Goal: Task Accomplishment & Management: Manage account settings

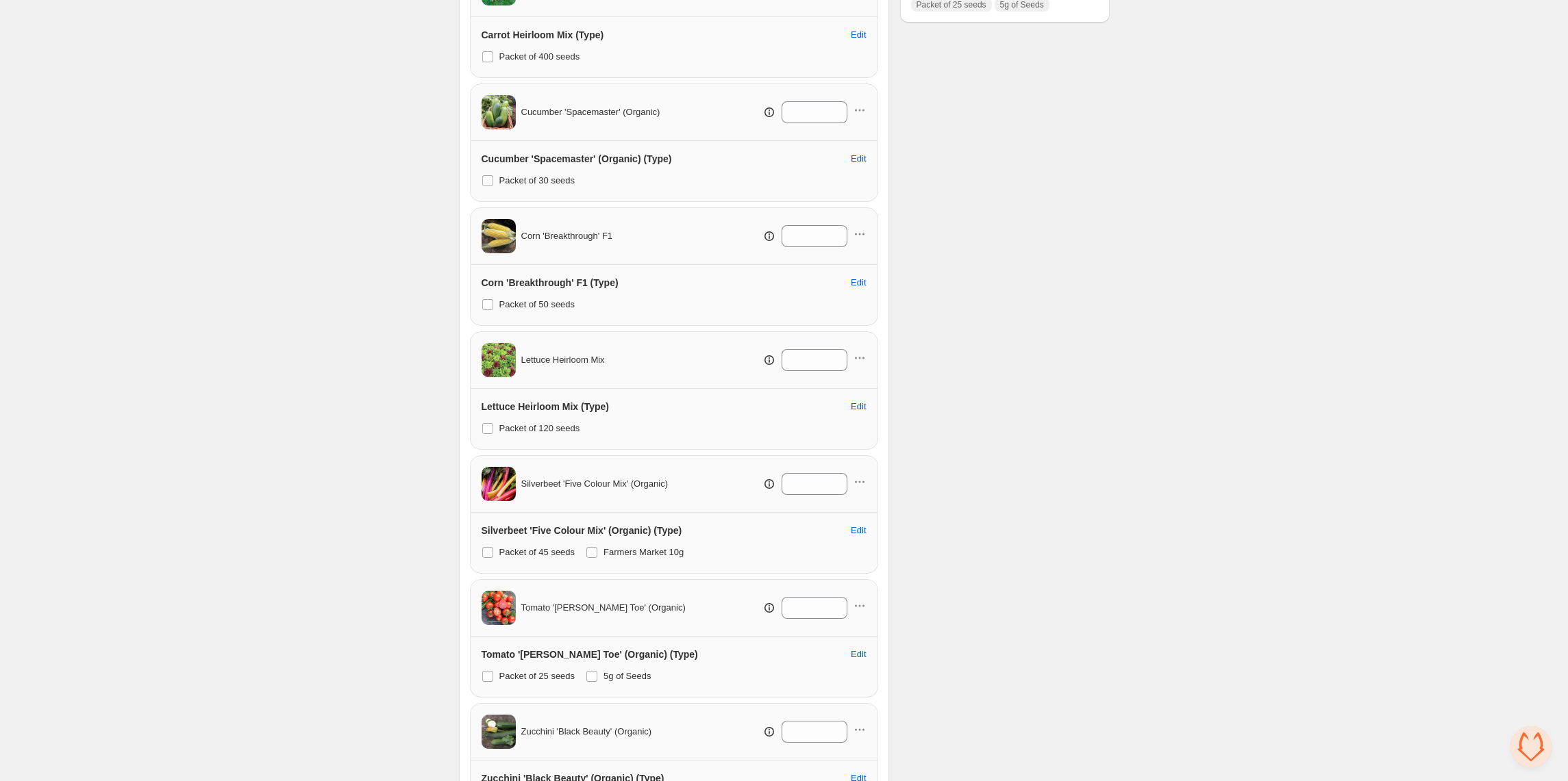
scroll to position [630, 0]
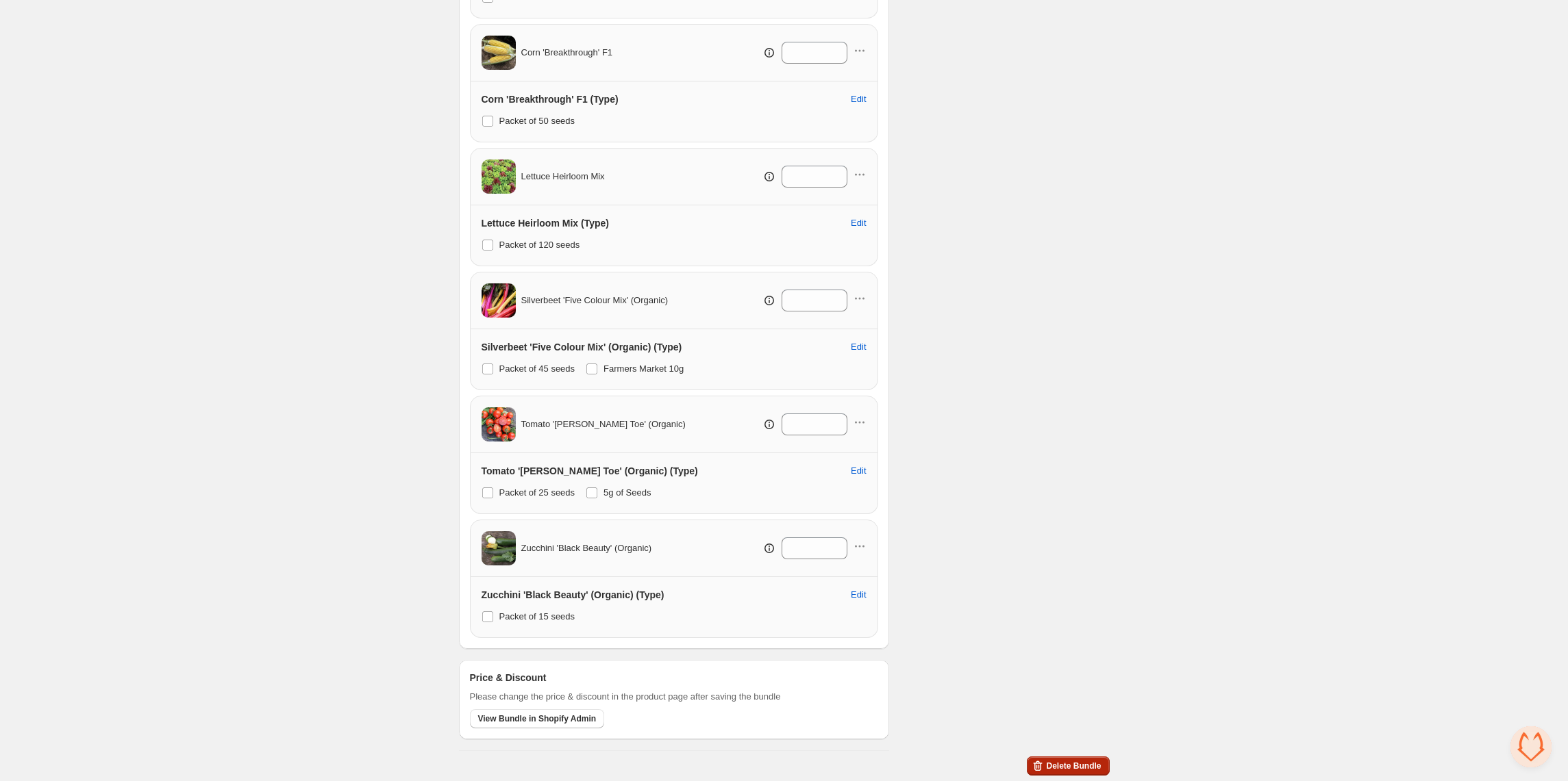
click at [1075, 763] on span "Delete Bundle" at bounding box center [1072, 766] width 54 height 11
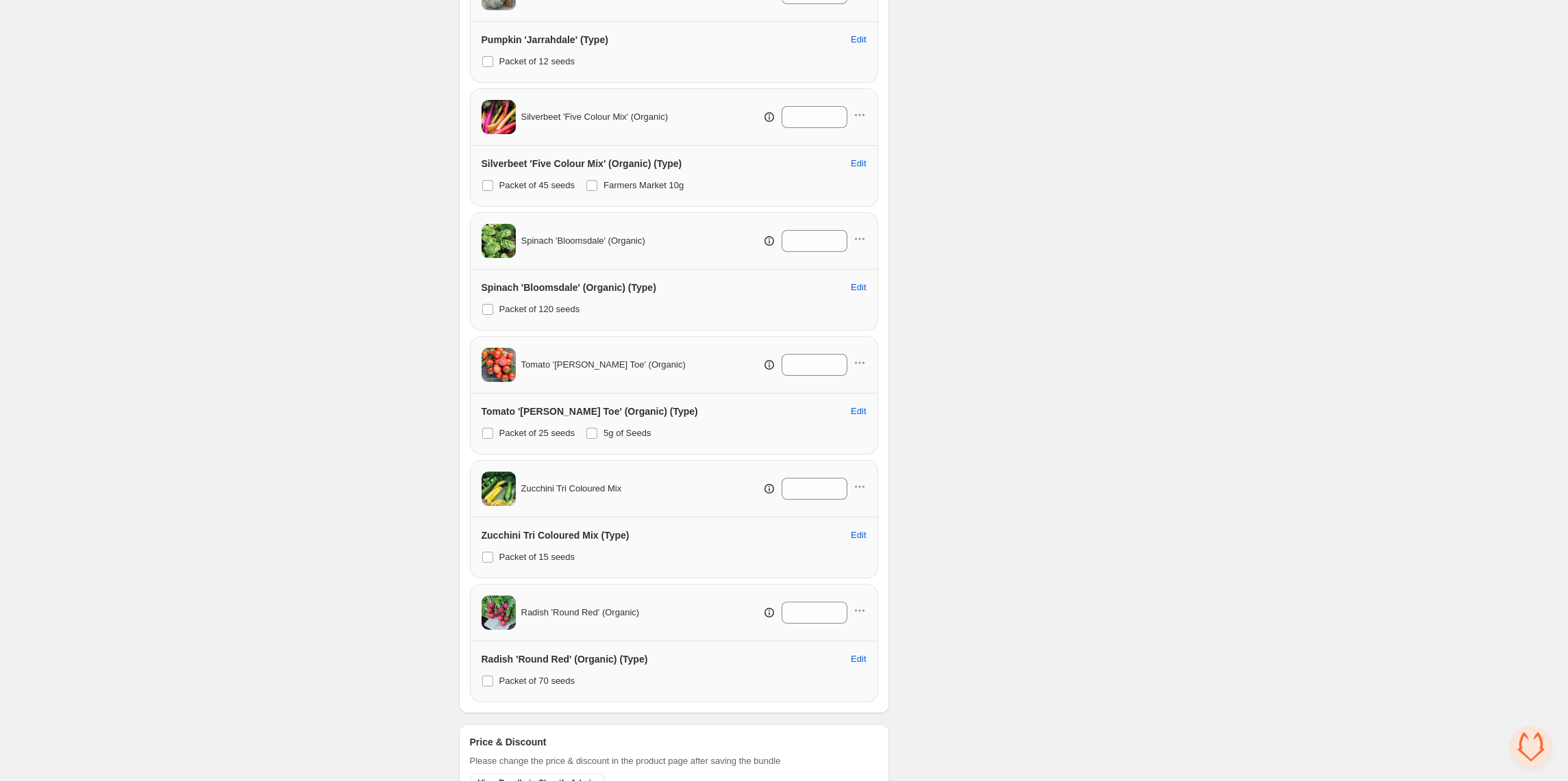
scroll to position [1877, 0]
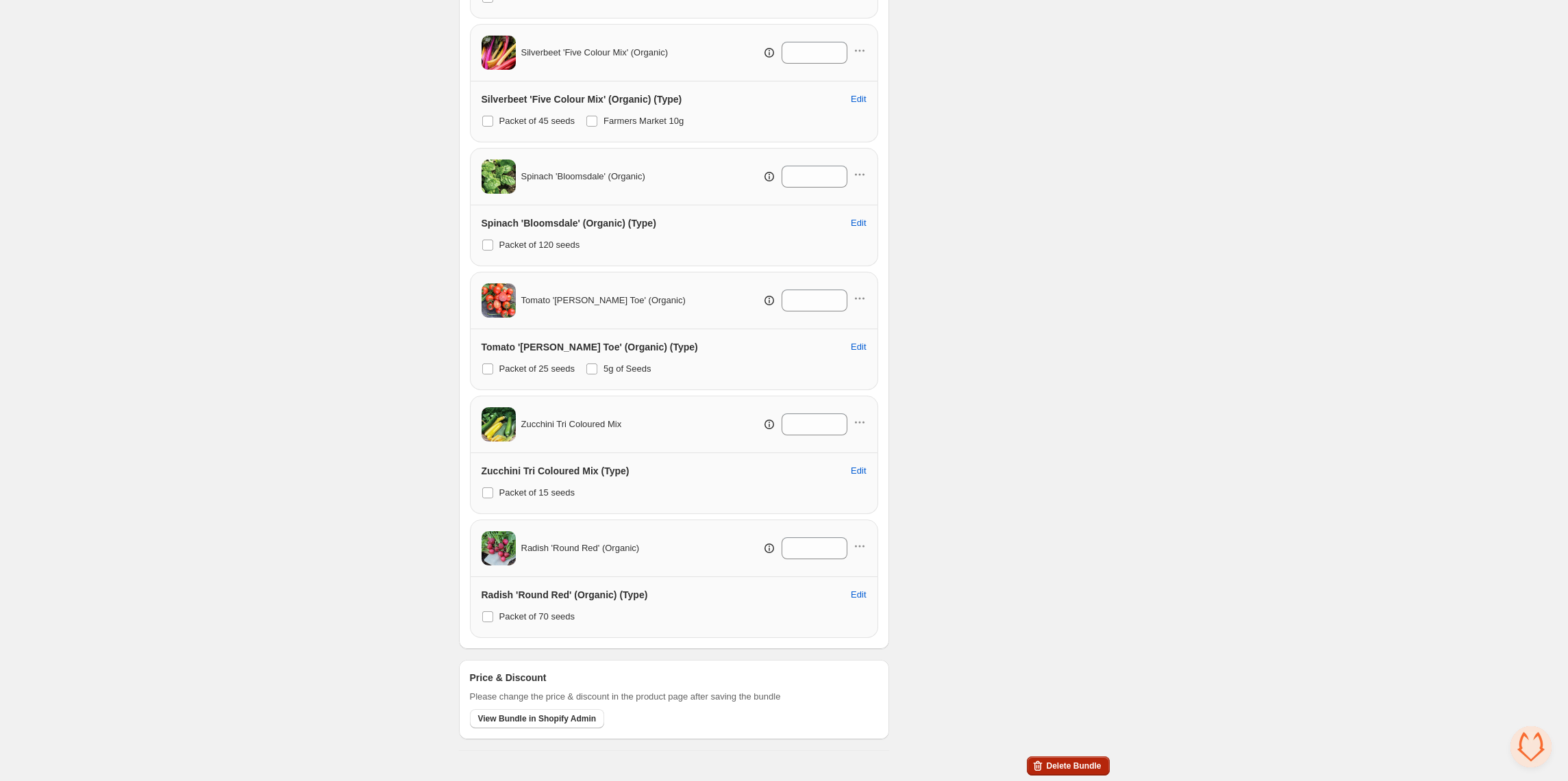
click at [1078, 758] on button "Delete Bundle" at bounding box center [1067, 766] width 82 height 19
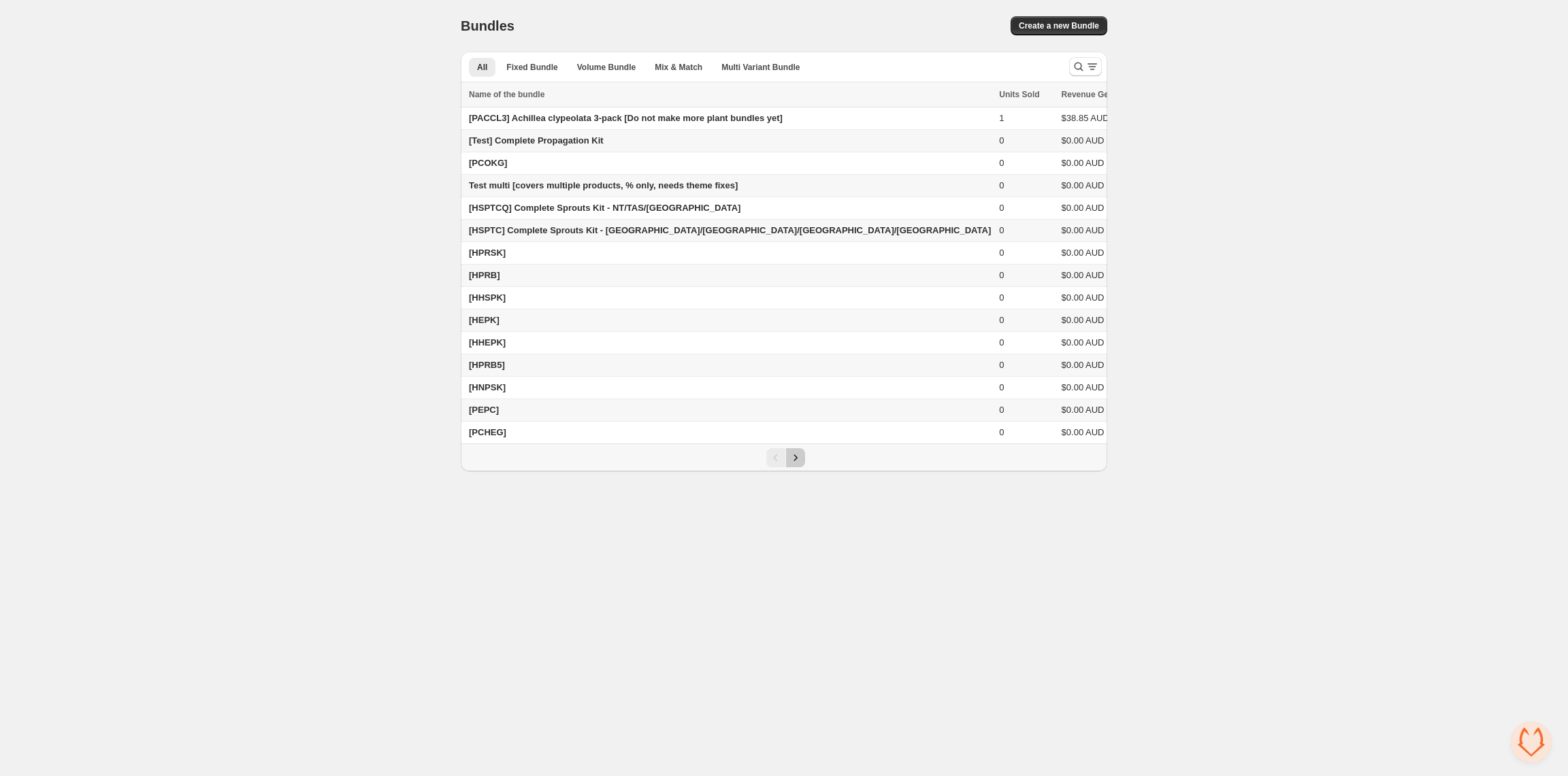
click at [799, 465] on icon "Next" at bounding box center [795, 457] width 13 height 13
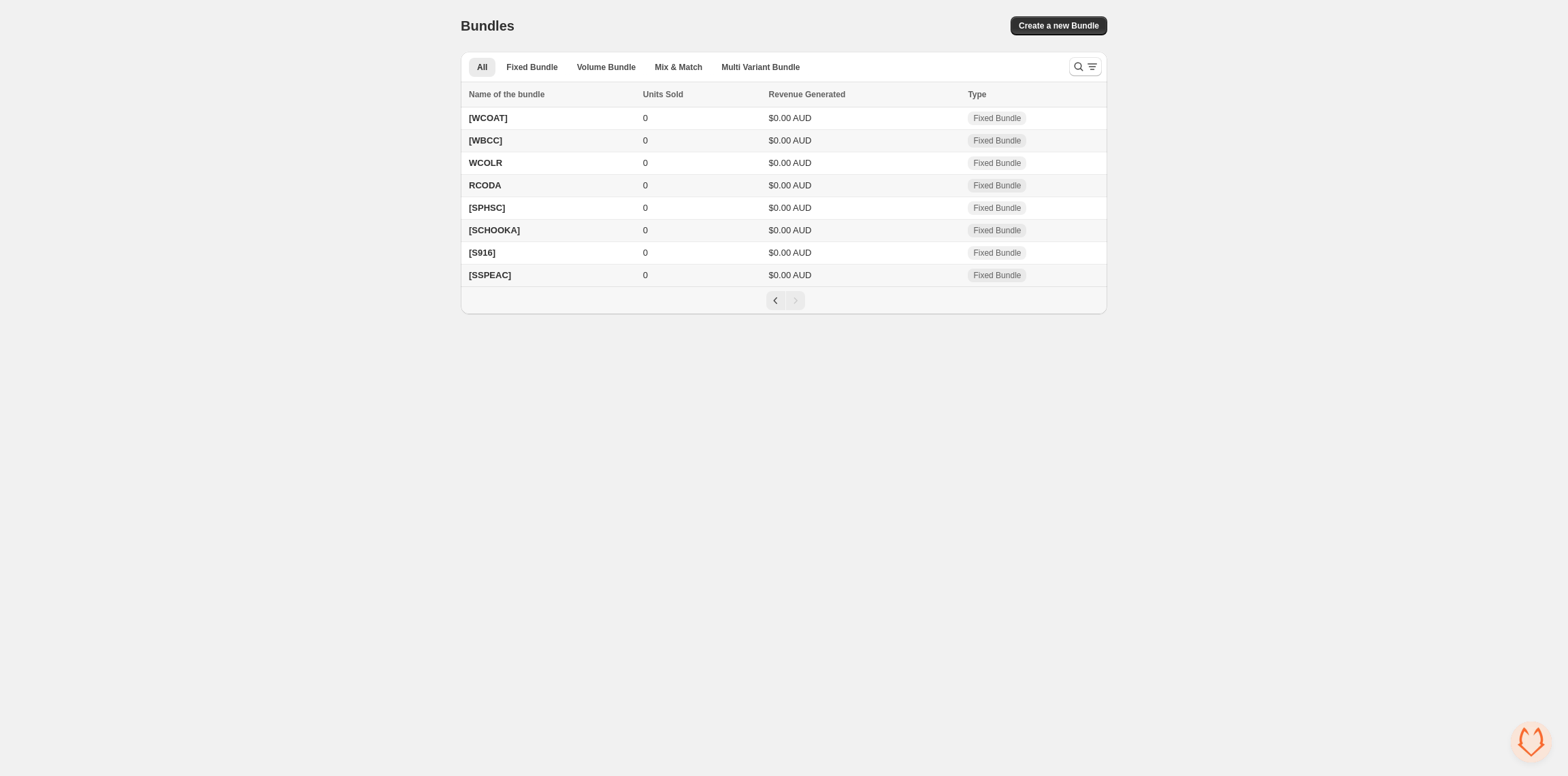
click at [503, 279] on span "[SSPEAC]" at bounding box center [490, 275] width 42 height 10
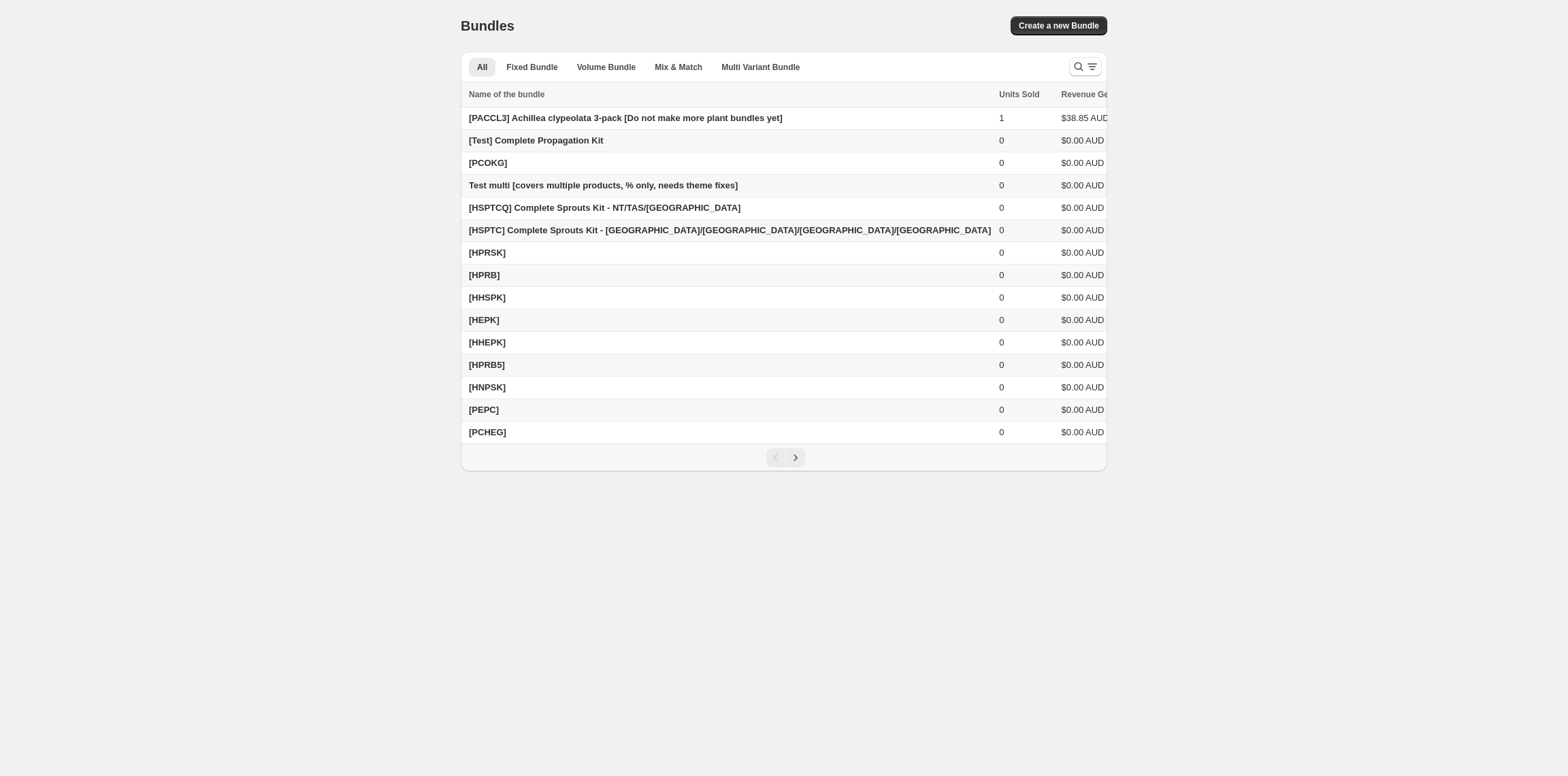
click at [542, 420] on td "[PEPC]" at bounding box center [728, 410] width 534 height 22
click at [798, 465] on icon "Next" at bounding box center [795, 457] width 13 height 13
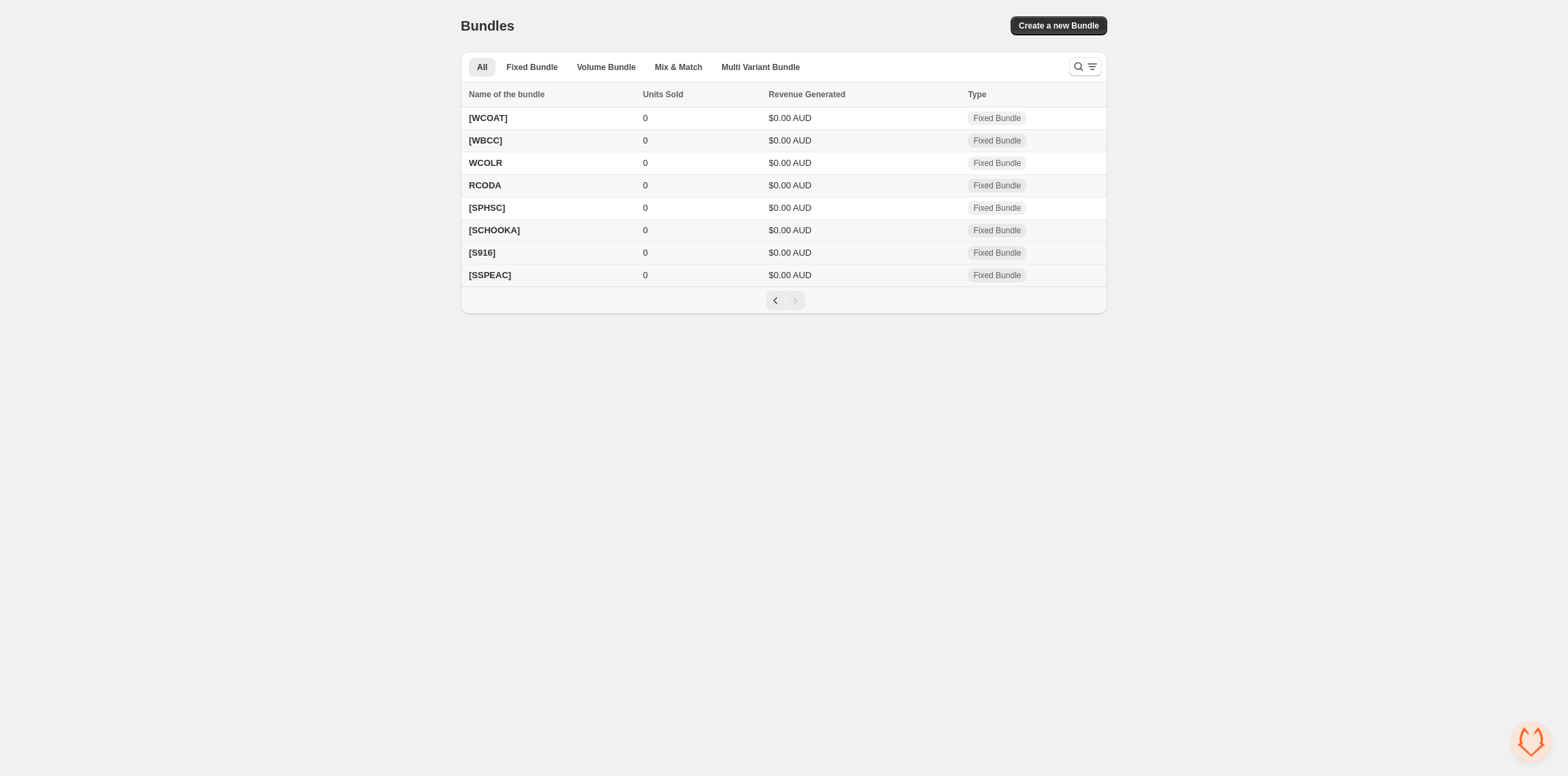
click at [483, 252] on span "[S916]" at bounding box center [482, 253] width 27 height 10
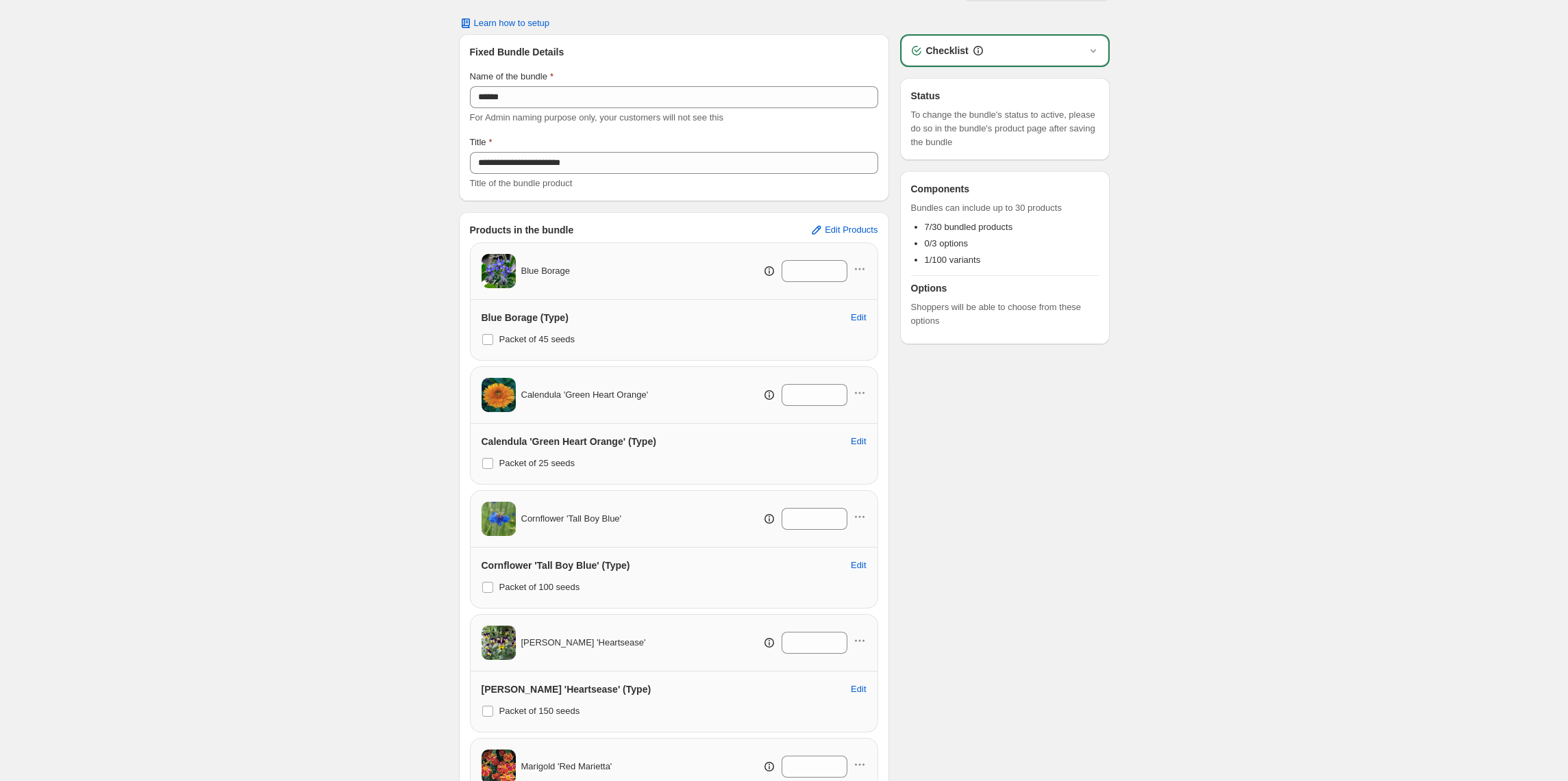
scroll to position [506, 0]
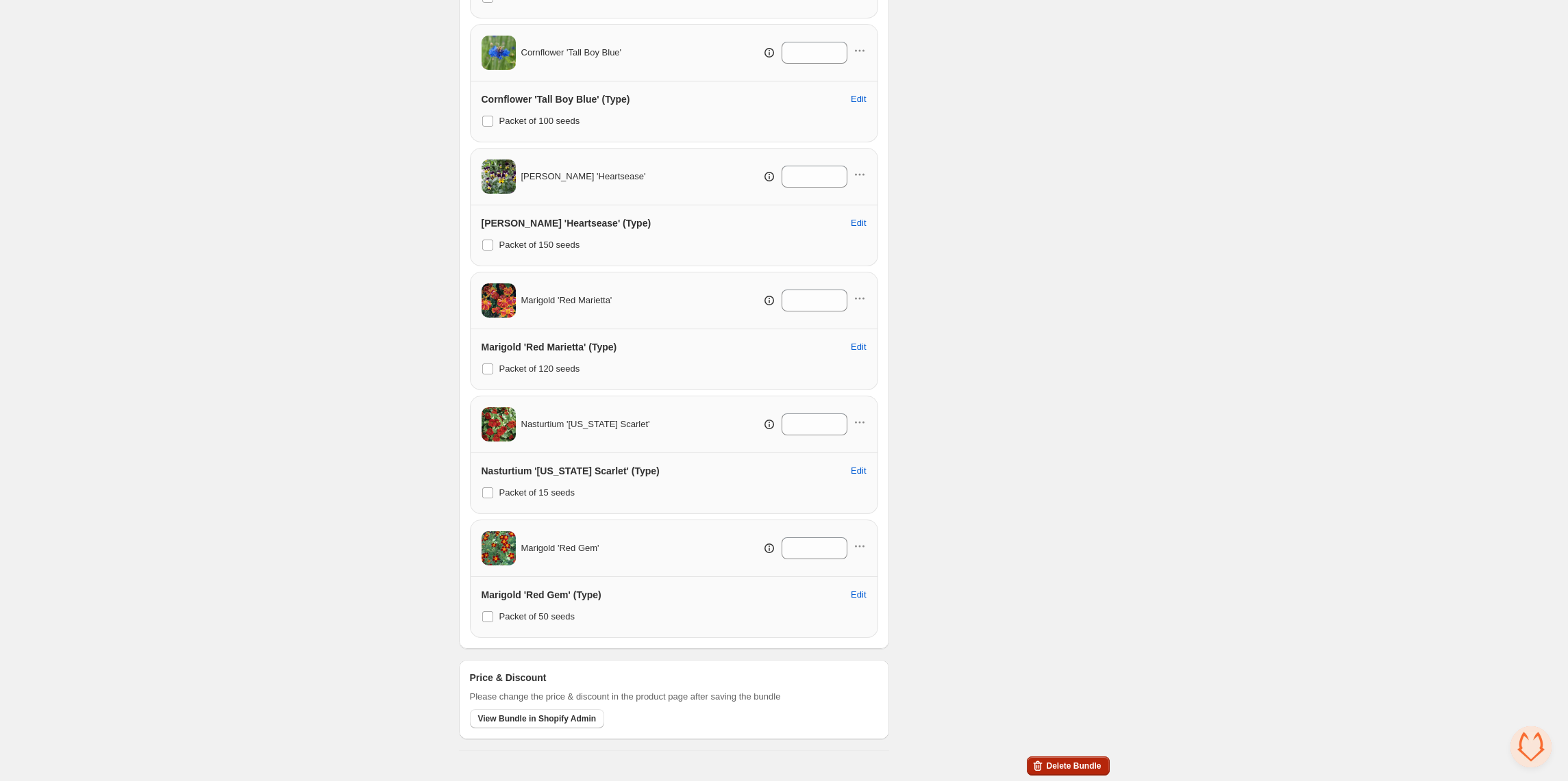
click at [1075, 763] on span "Delete Bundle" at bounding box center [1072, 766] width 54 height 11
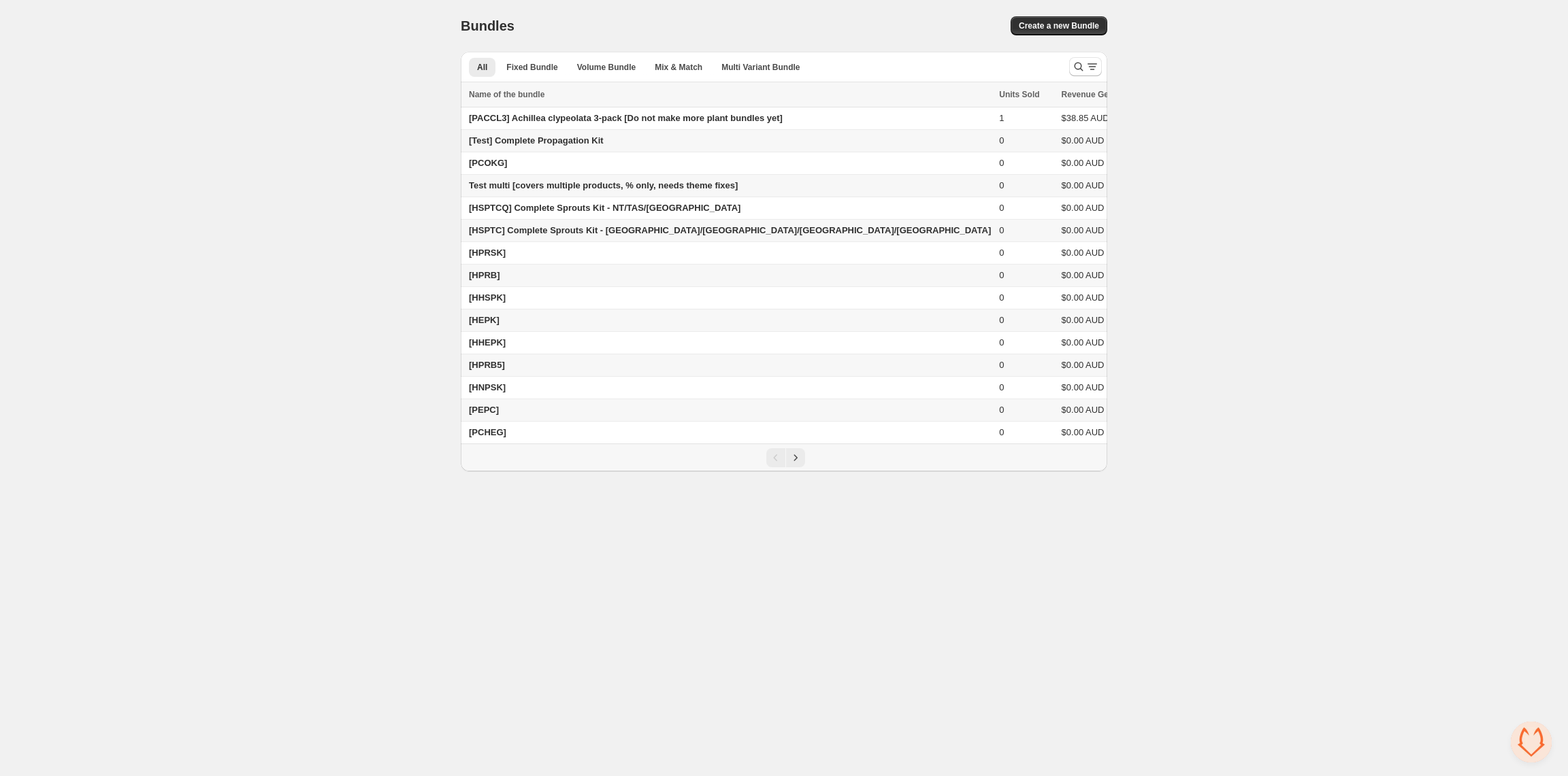
click at [579, 525] on body "Home Bundles Analytics Plan and Billing Bundles. This page is ready Bundles Cre…" at bounding box center [784, 388] width 1568 height 776
click at [797, 465] on icon "Next" at bounding box center [795, 457] width 13 height 13
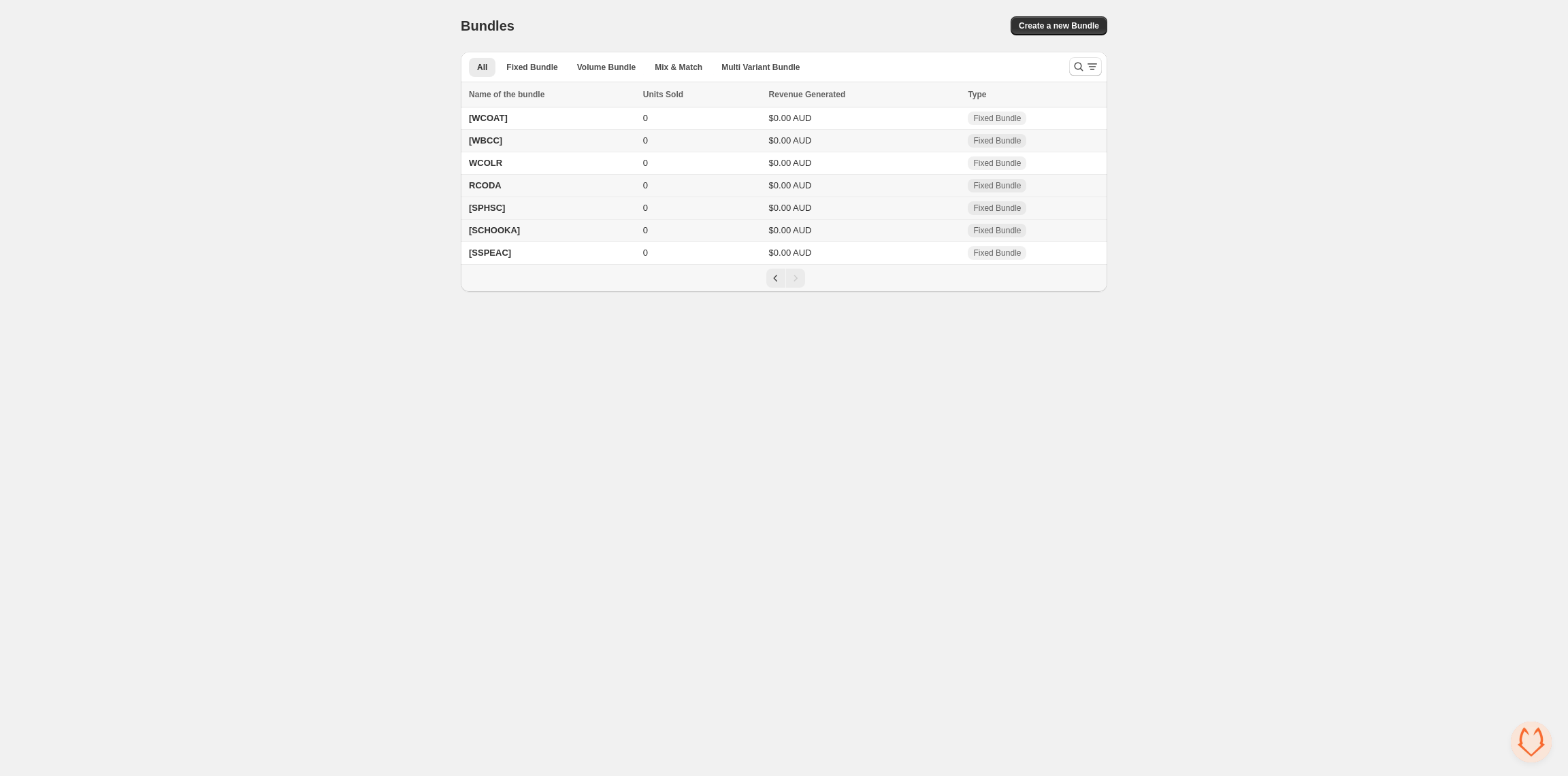
click at [499, 211] on span "[SPHSC]" at bounding box center [487, 208] width 36 height 10
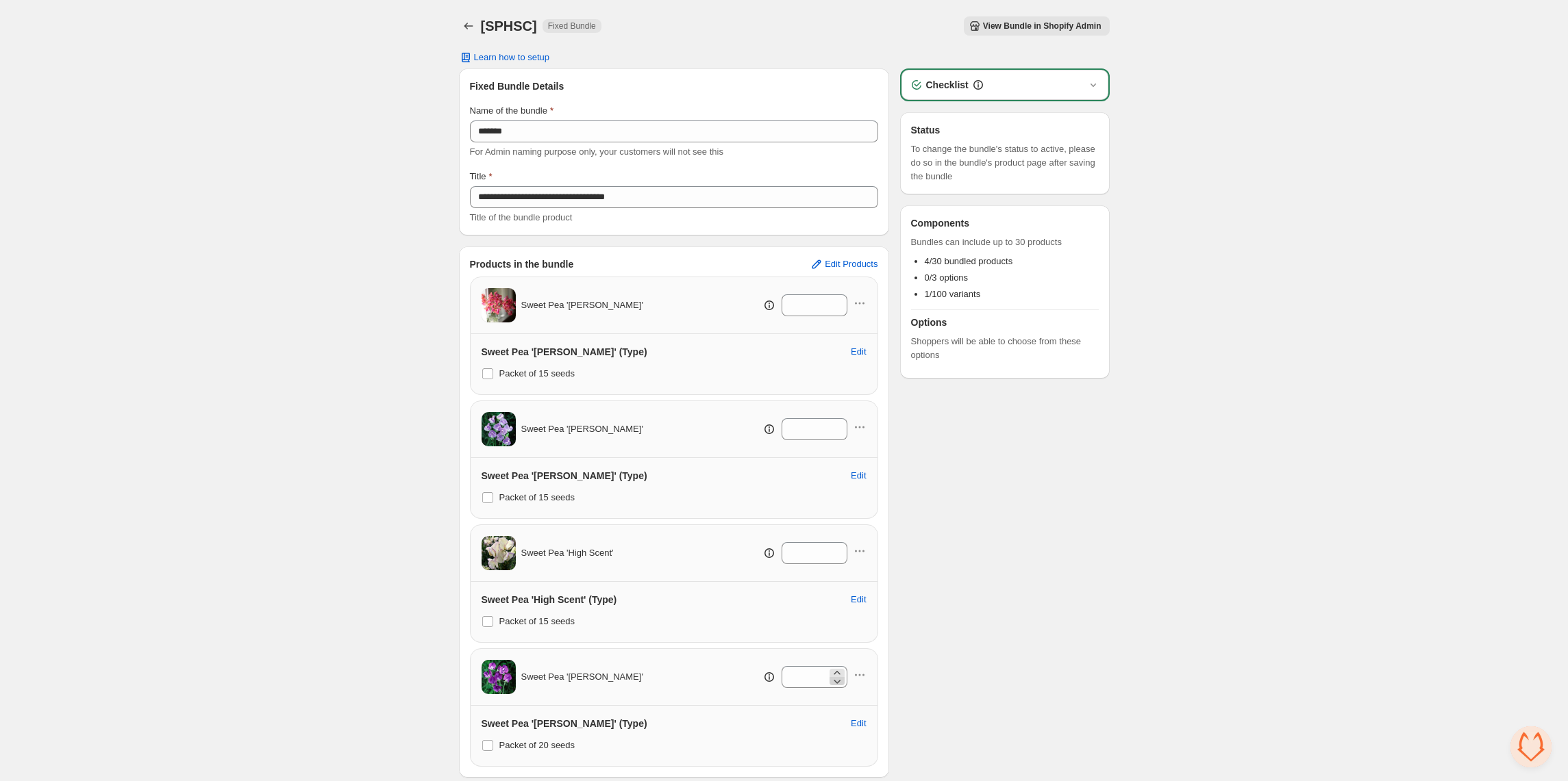
scroll to position [131, 0]
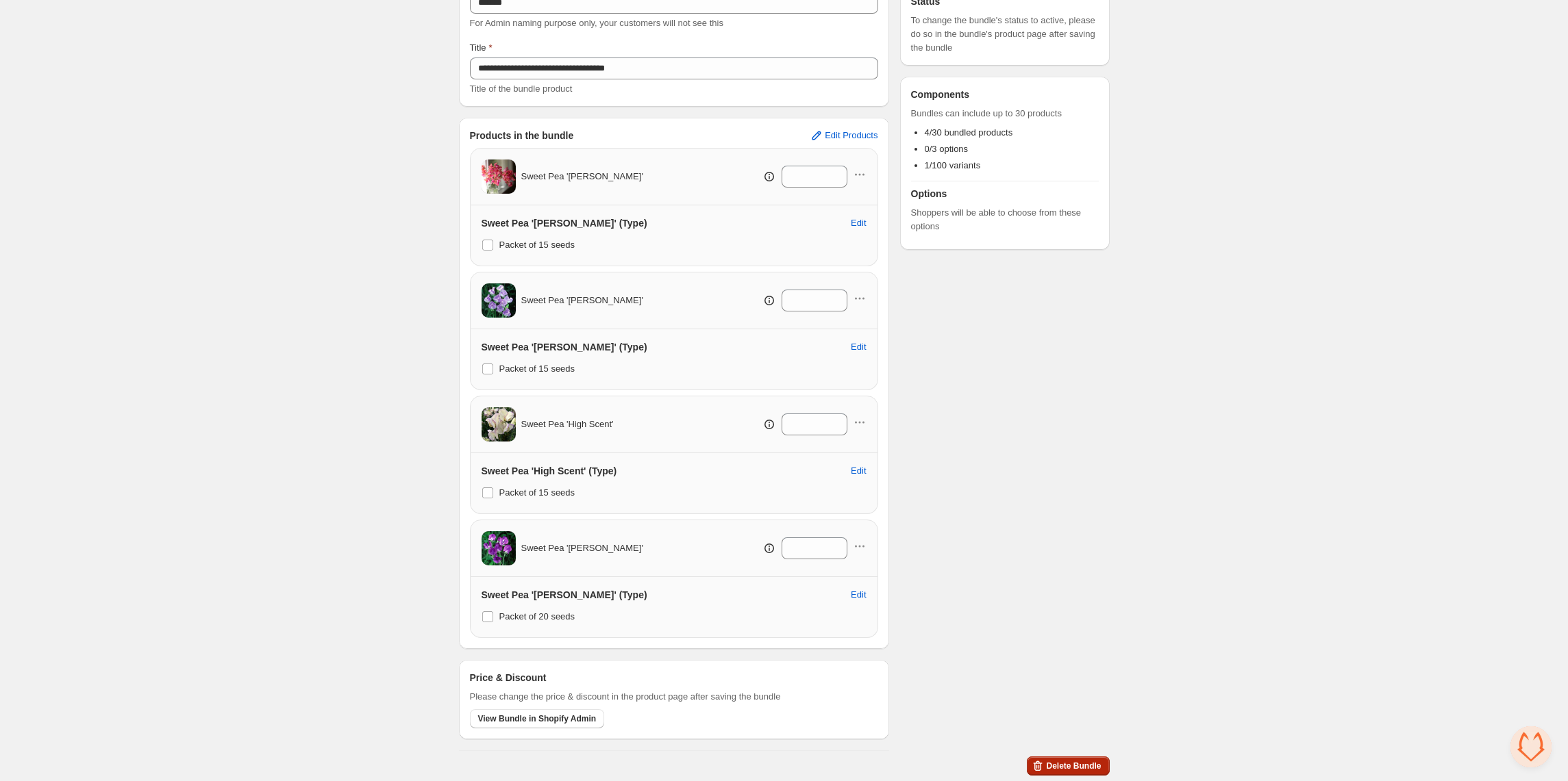
click at [1073, 768] on span "Delete Bundle" at bounding box center [1072, 766] width 54 height 11
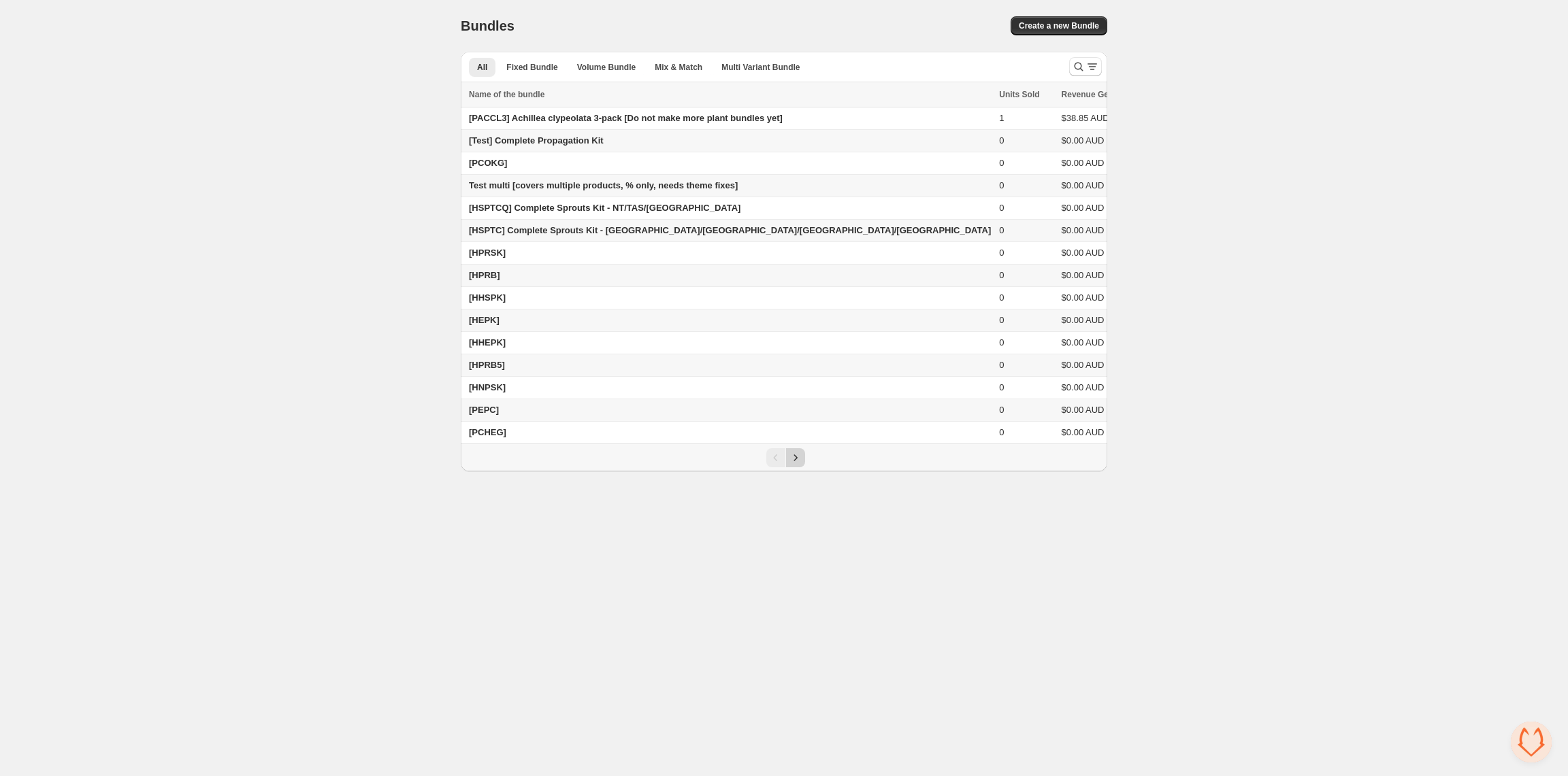
click at [789, 465] on icon "Next" at bounding box center [795, 457] width 13 height 13
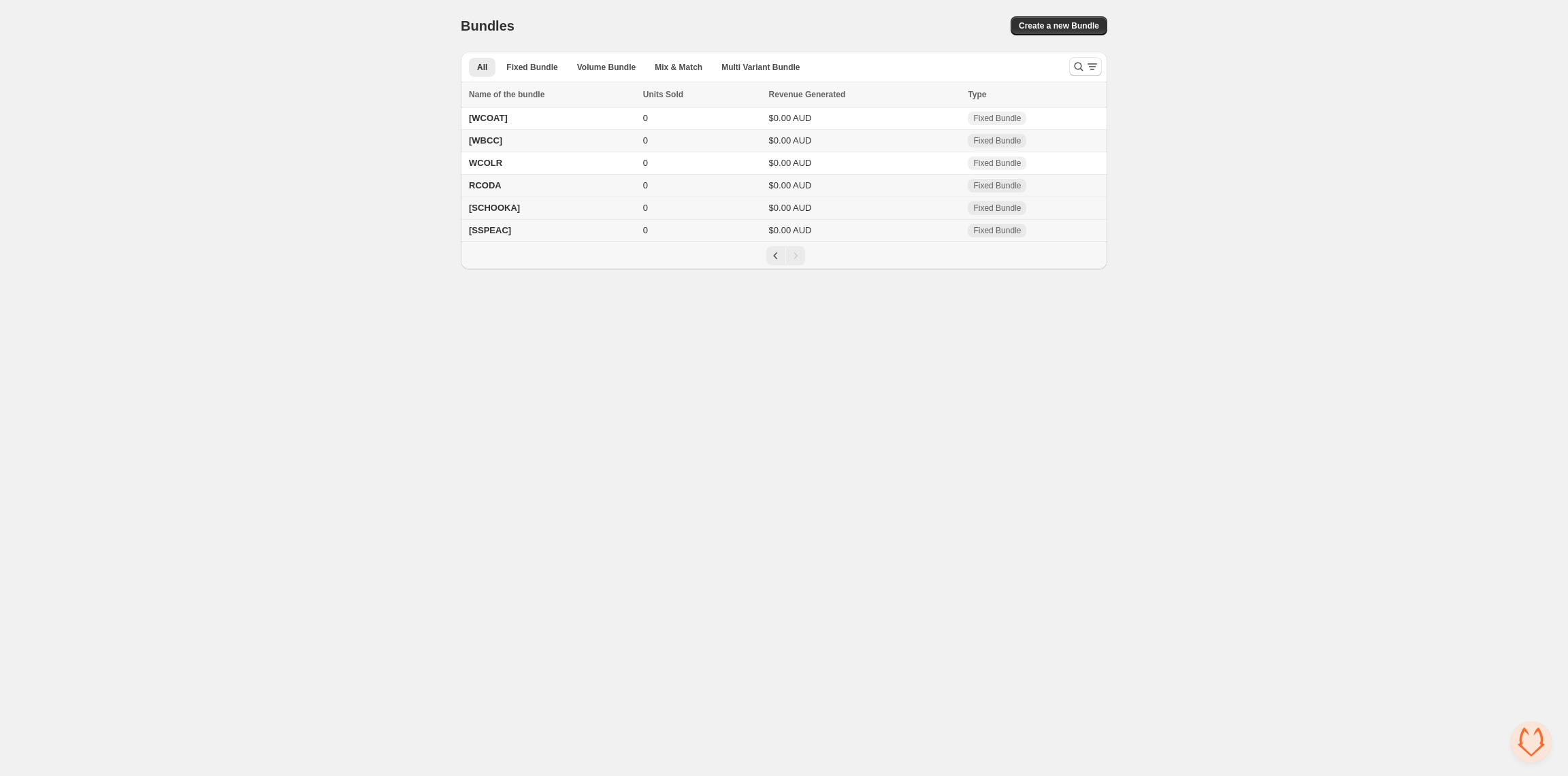
click at [506, 213] on span "[SCHOOKA]" at bounding box center [494, 208] width 51 height 10
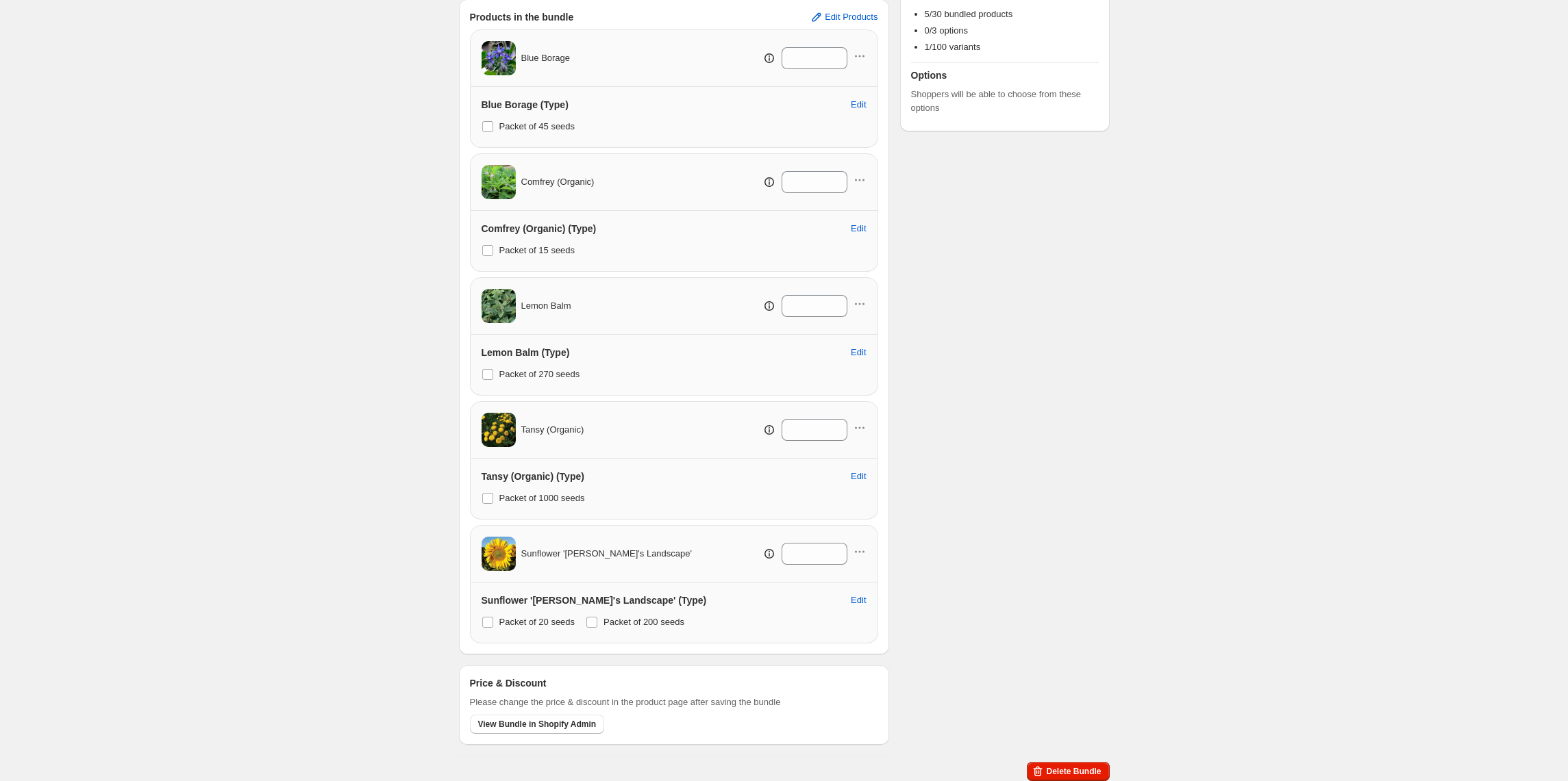
scroll to position [256, 0]
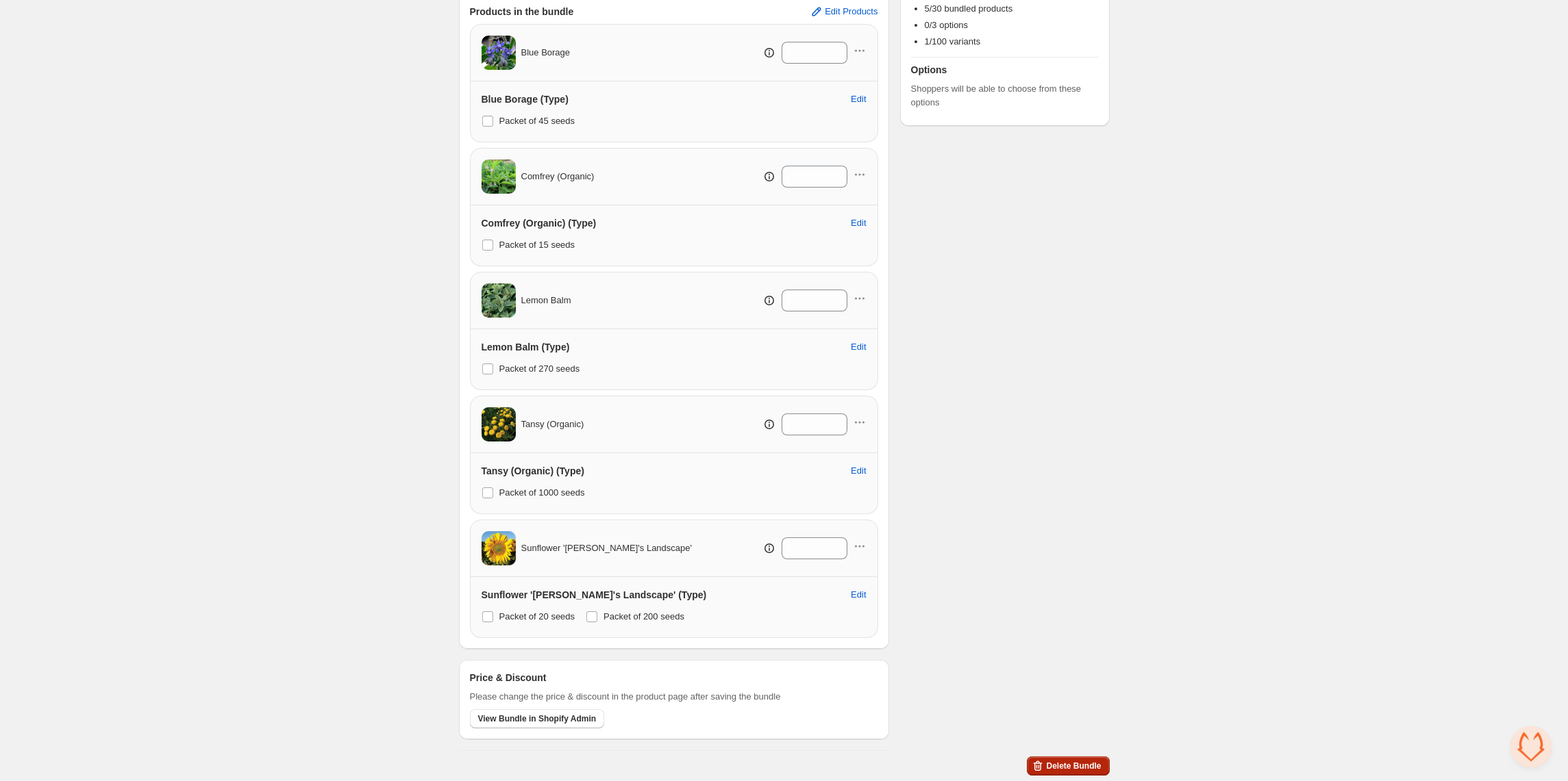
click at [1073, 766] on span "Delete Bundle" at bounding box center [1072, 766] width 54 height 11
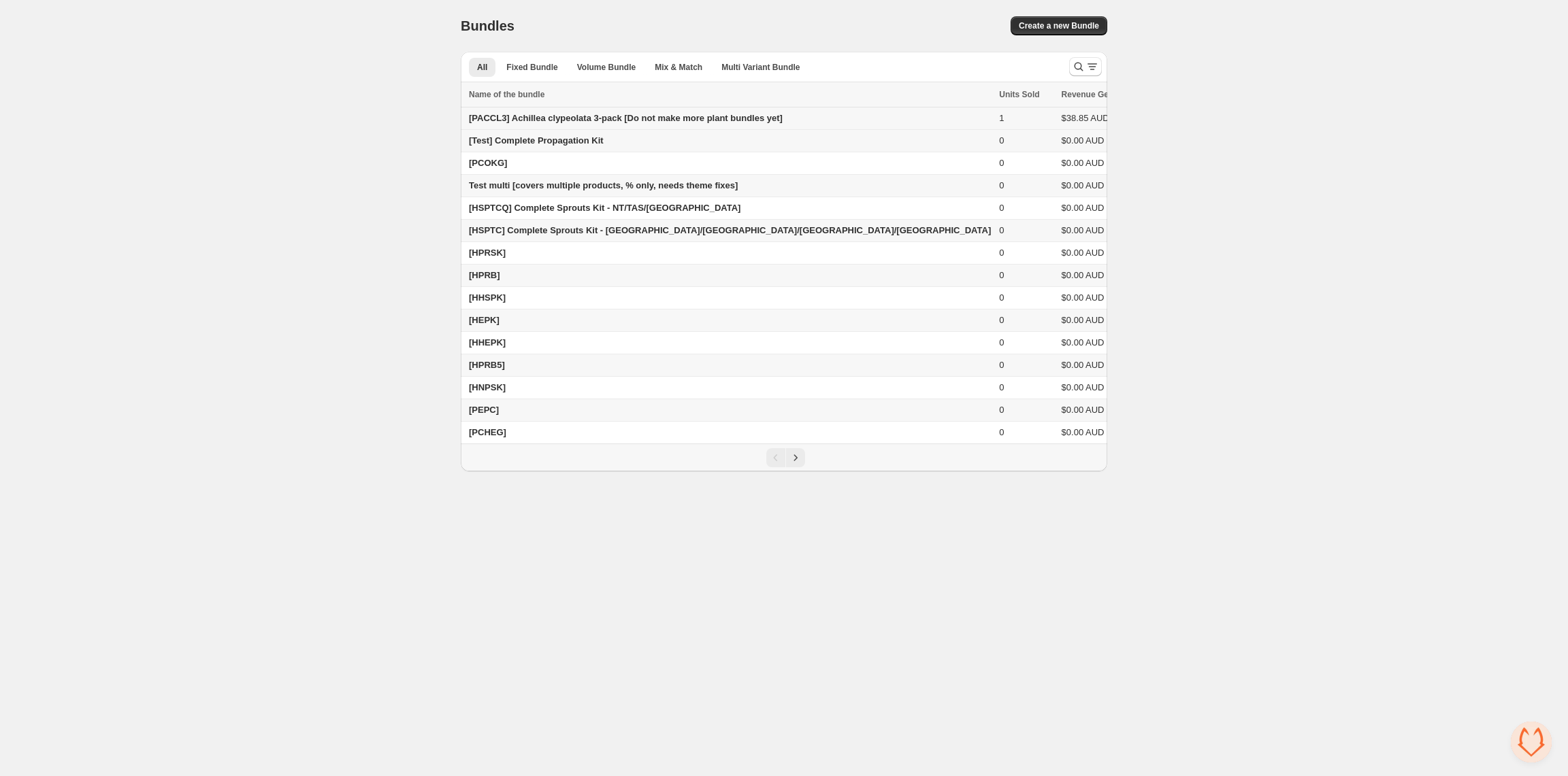
click at [636, 121] on span "[PACCL3] Achillea clypeolata 3-pack [Do not make more plant bundles yet]" at bounding box center [626, 118] width 314 height 10
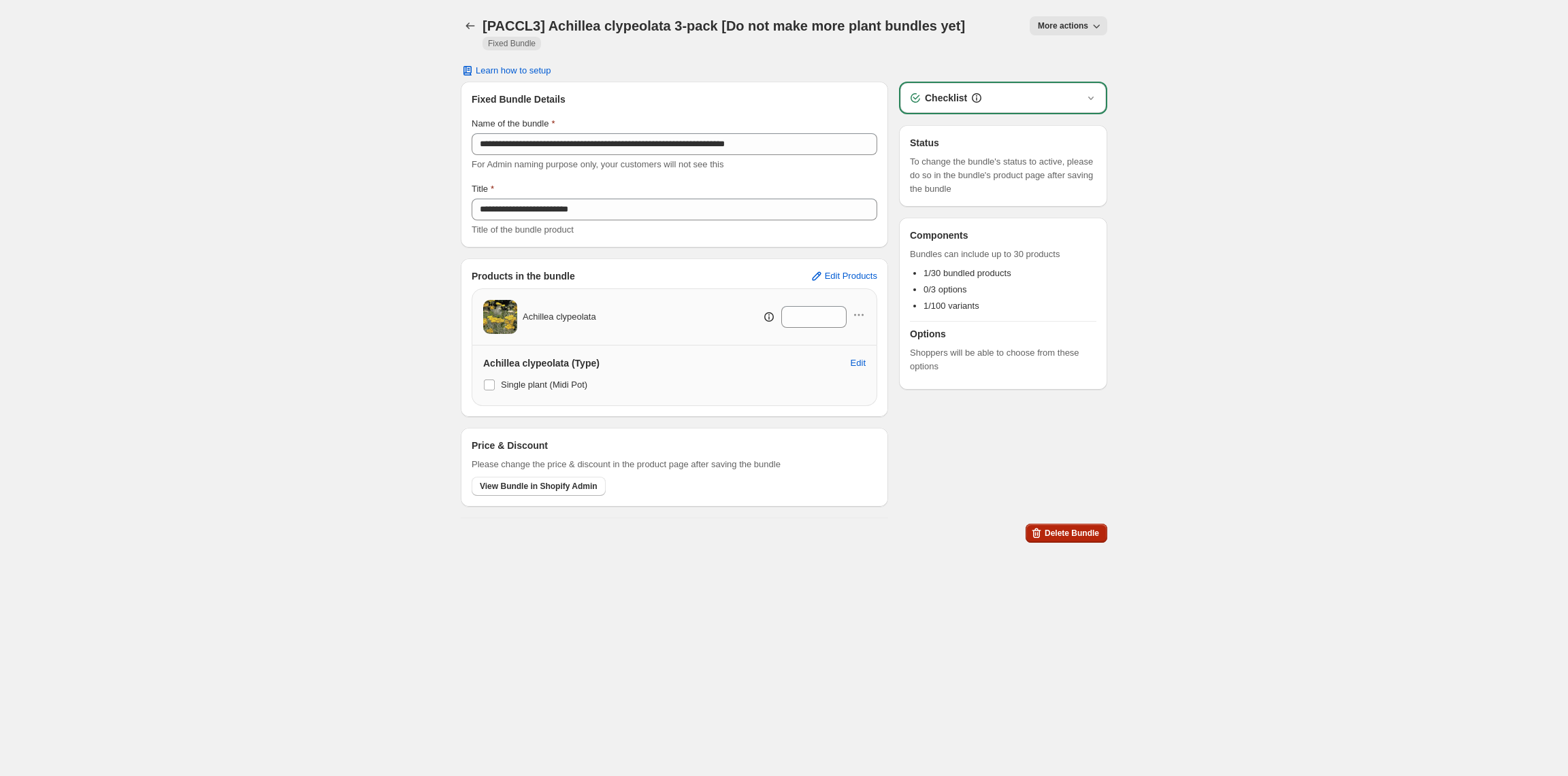
click at [1077, 536] on span "Delete Bundle" at bounding box center [1071, 533] width 54 height 11
click at [1072, 31] on span "More actions" at bounding box center [1063, 26] width 51 height 11
click at [1102, 64] on div "View Bundle in Shopify Admin" at bounding box center [1104, 54] width 143 height 22
click at [1104, 55] on span "View Bundle in Shopify Admin" at bounding box center [1112, 54] width 117 height 13
click at [320, 106] on div "**********" at bounding box center [784, 274] width 1568 height 548
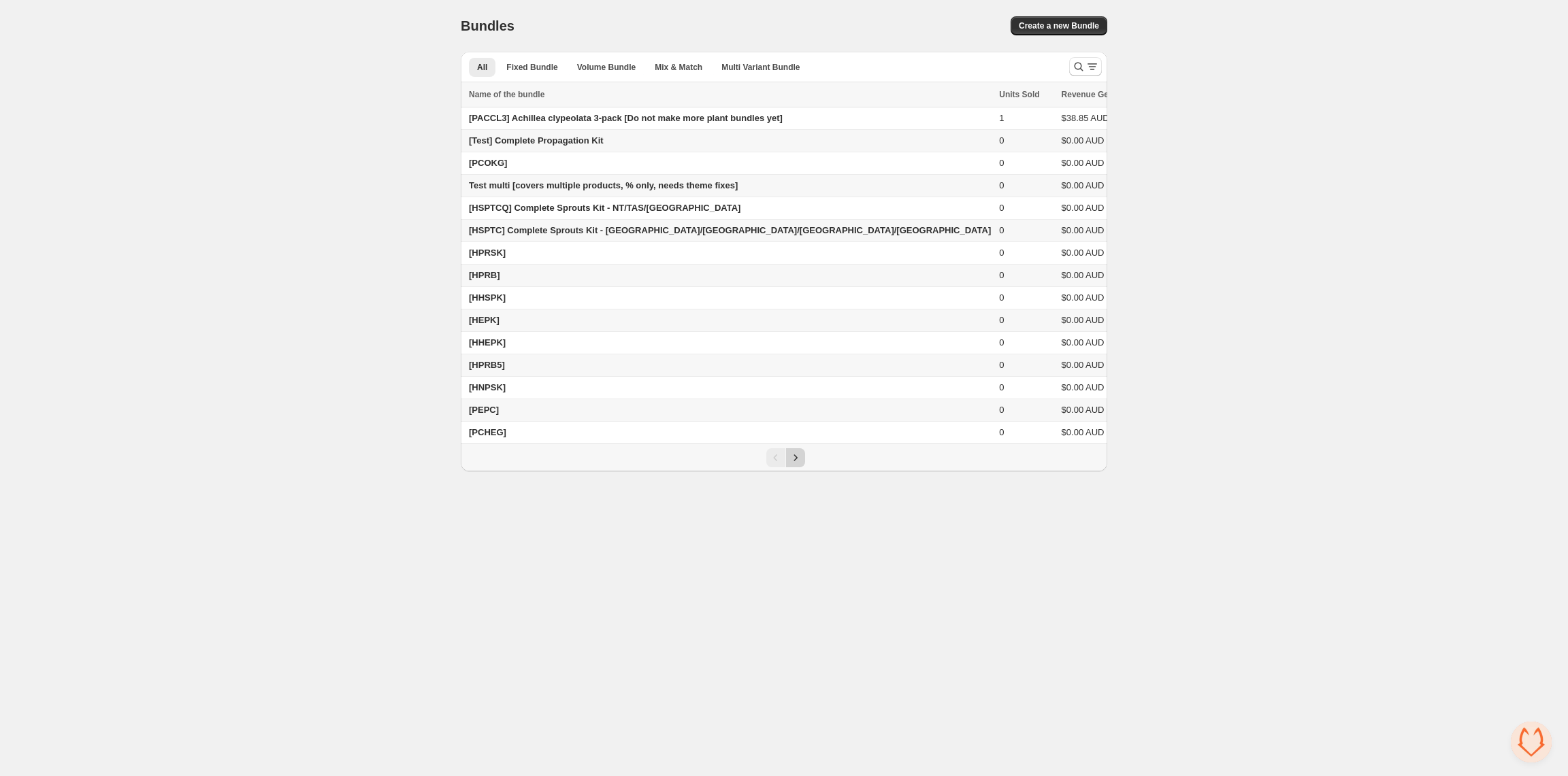
click at [789, 465] on icon "Next" at bounding box center [795, 457] width 13 height 13
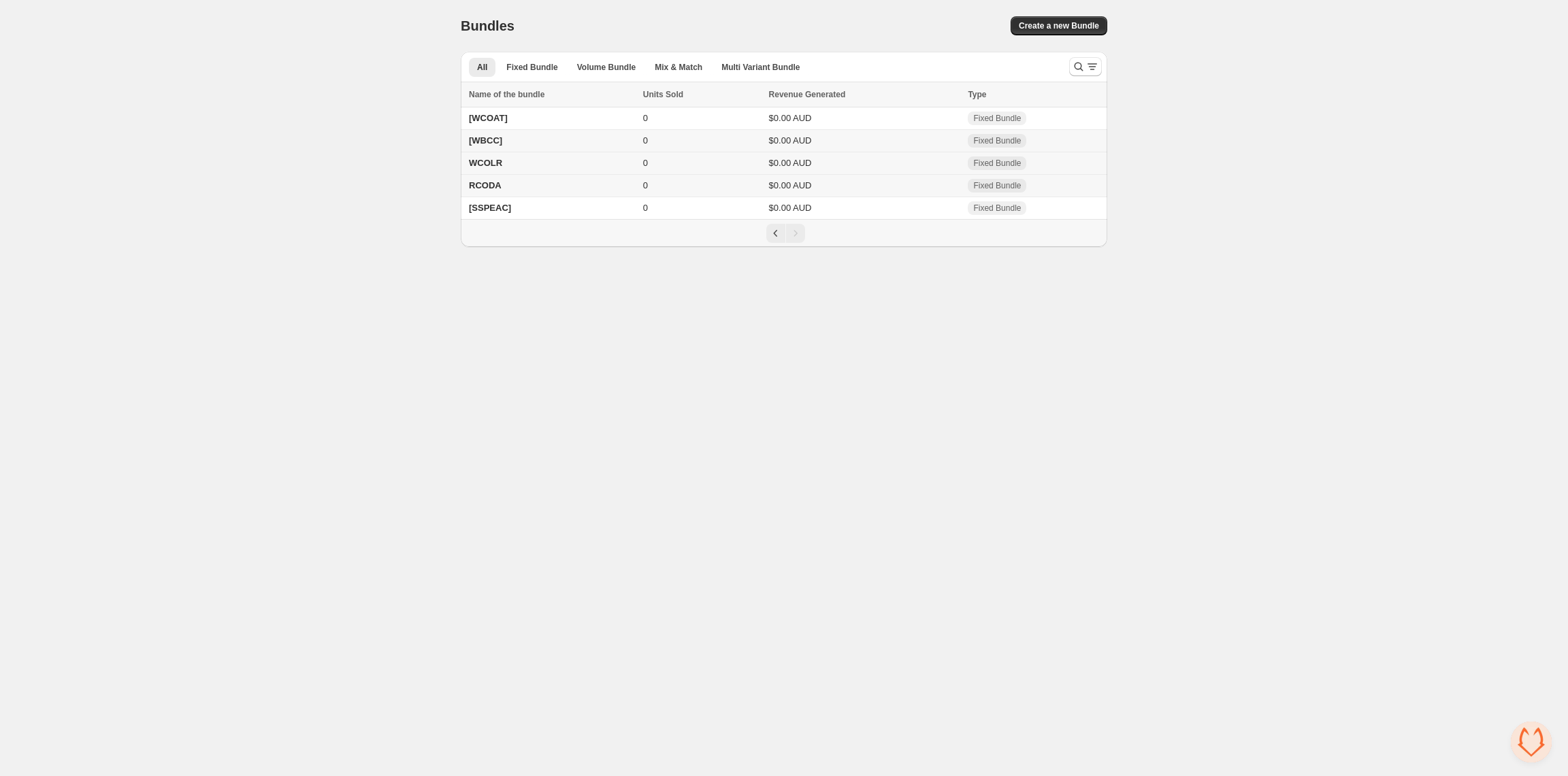
click at [504, 166] on td "WCOLR" at bounding box center [550, 163] width 178 height 22
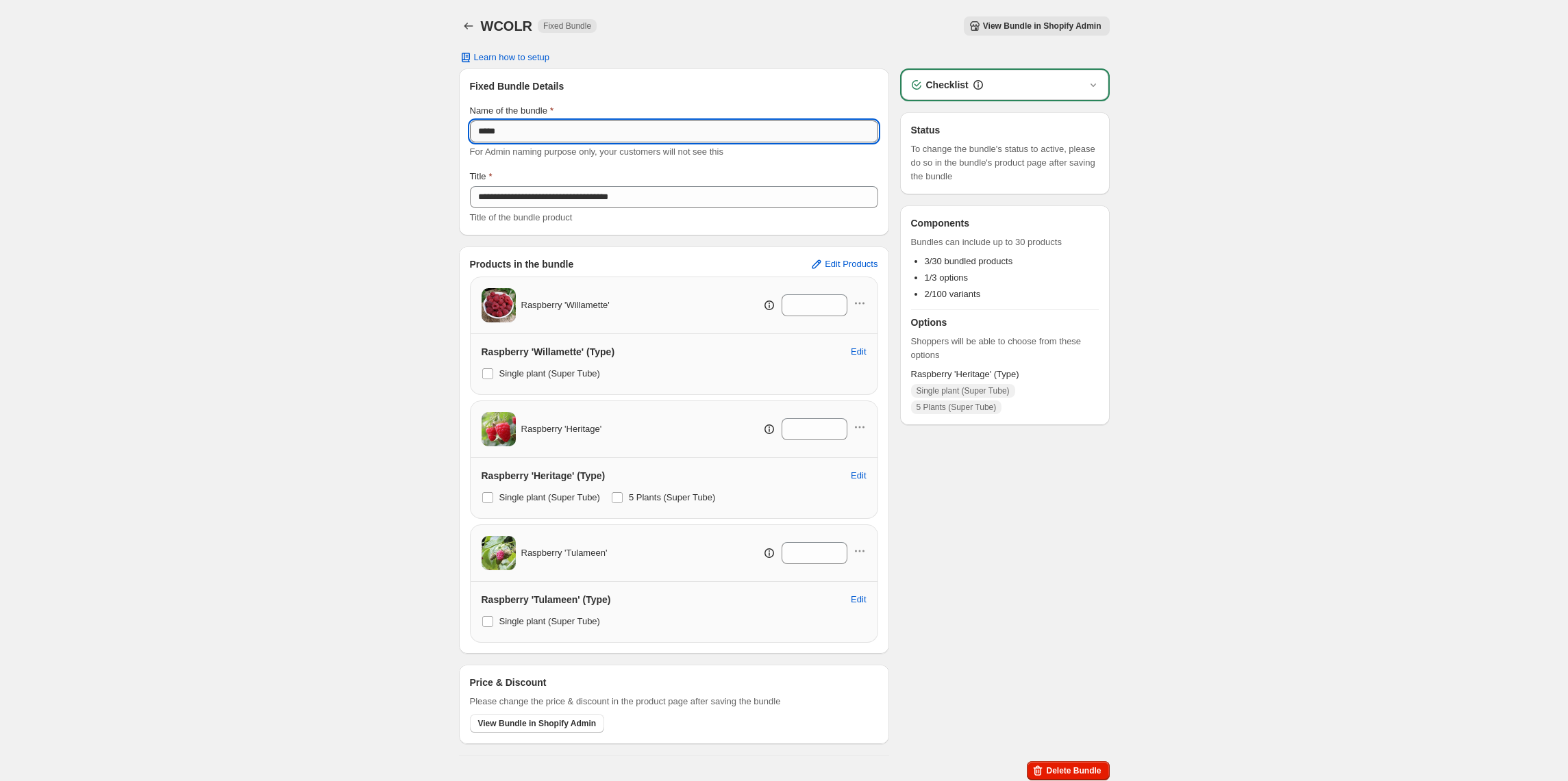
click at [484, 135] on input "*****" at bounding box center [674, 131] width 409 height 22
type input "*******"
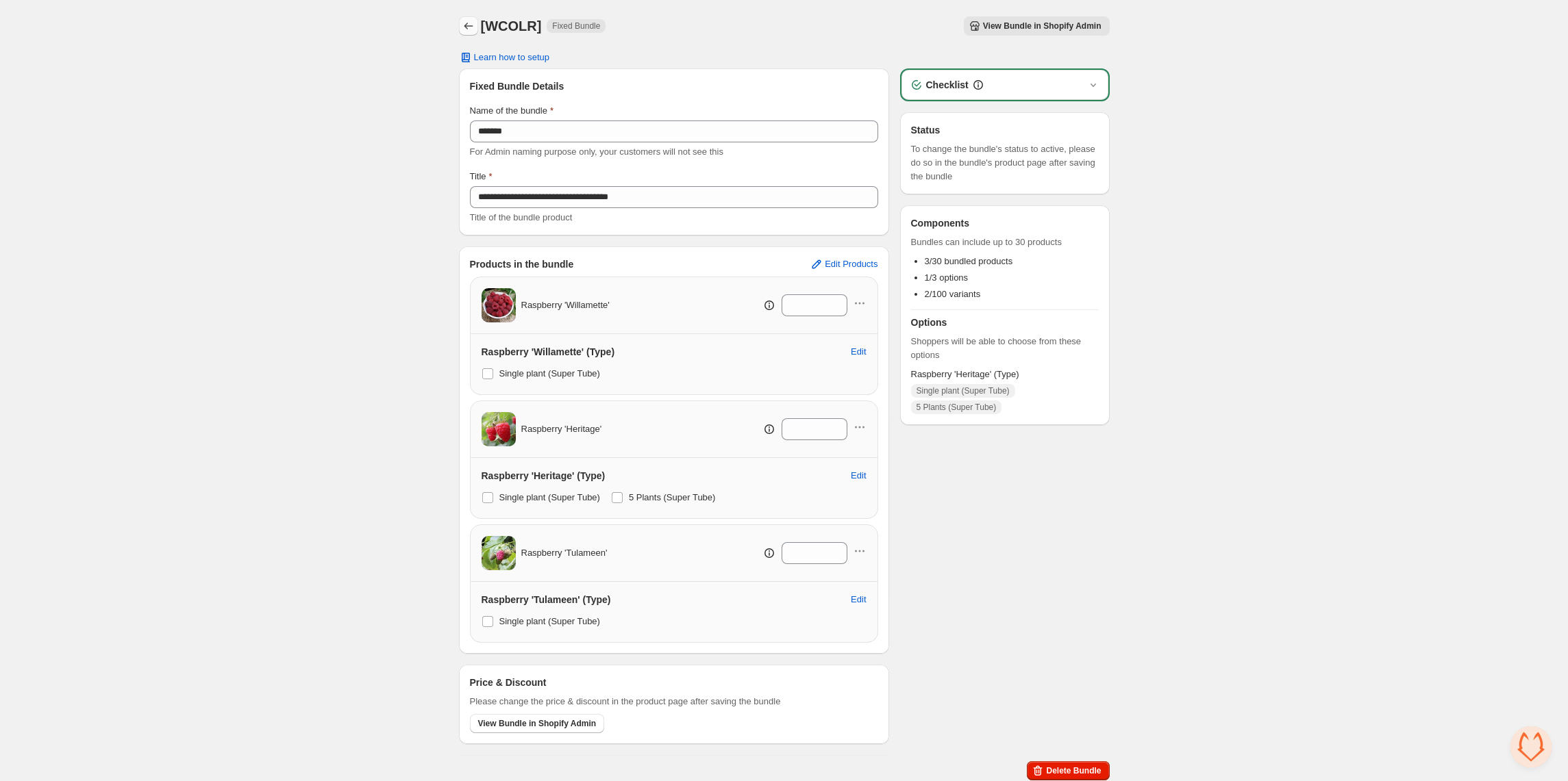
click at [465, 23] on icon "Back" at bounding box center [468, 26] width 13 height 13
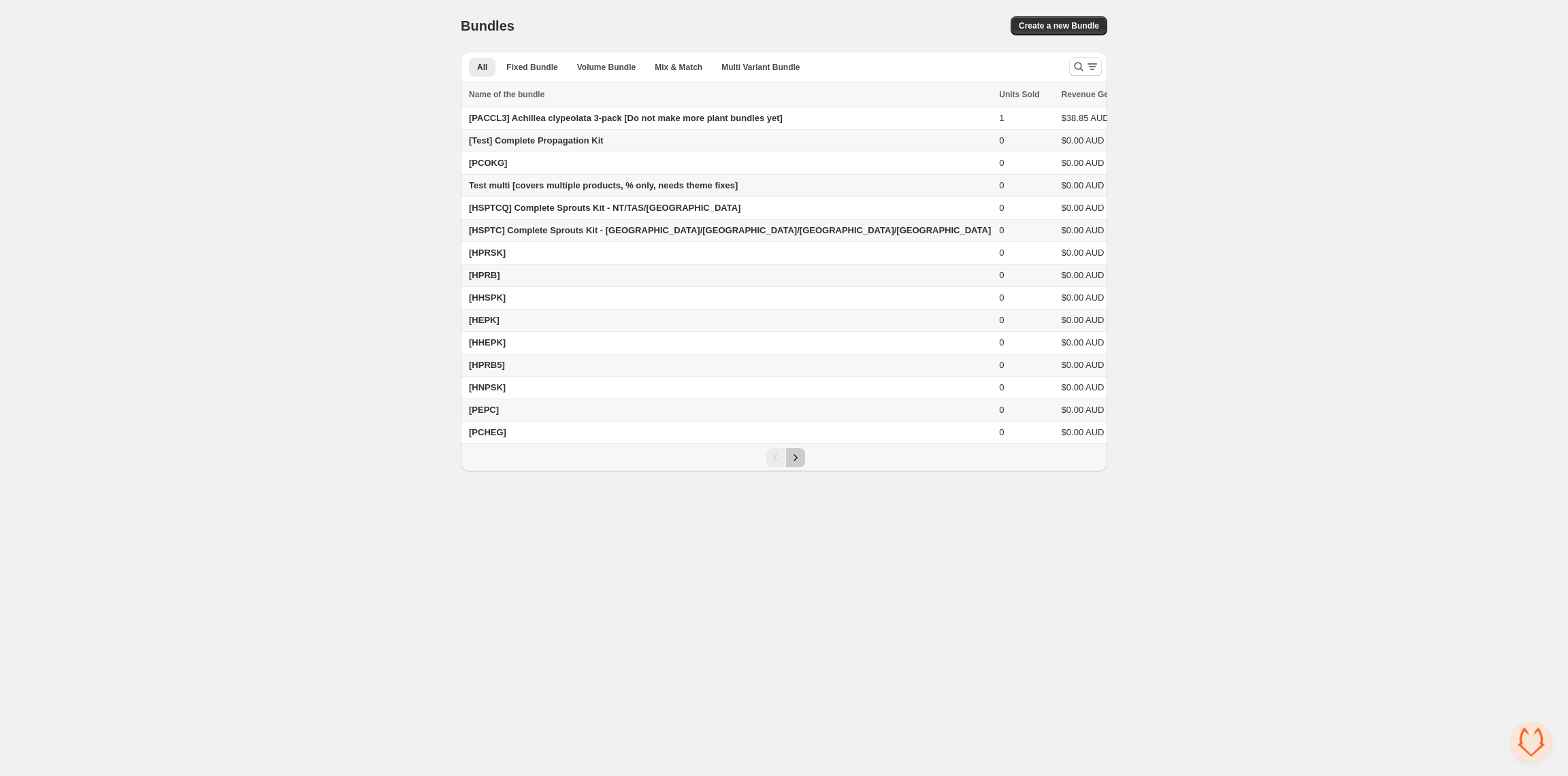
click at [791, 465] on icon "Next" at bounding box center [795, 457] width 13 height 13
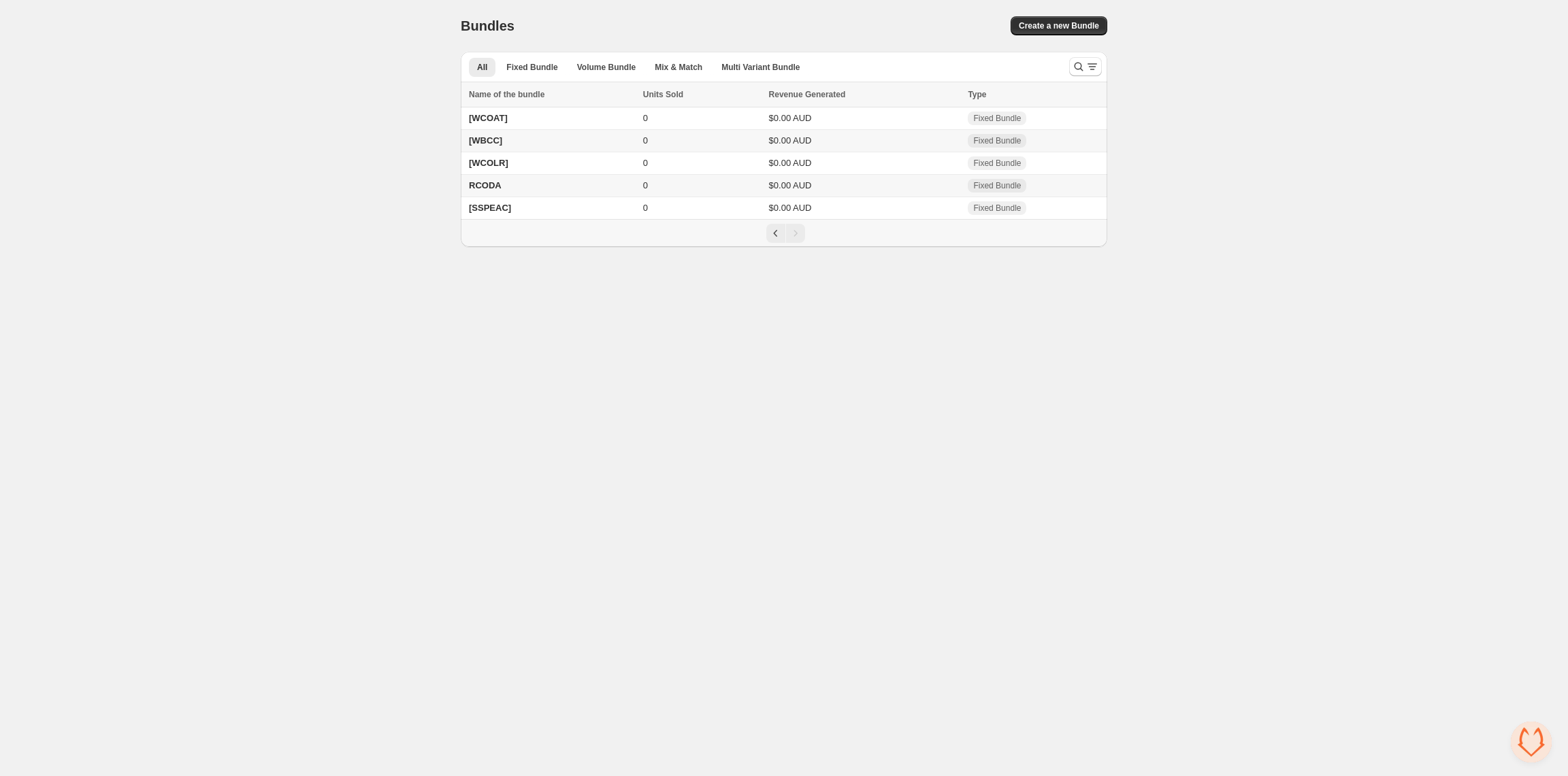
click at [488, 189] on span "RCODA" at bounding box center [485, 185] width 32 height 10
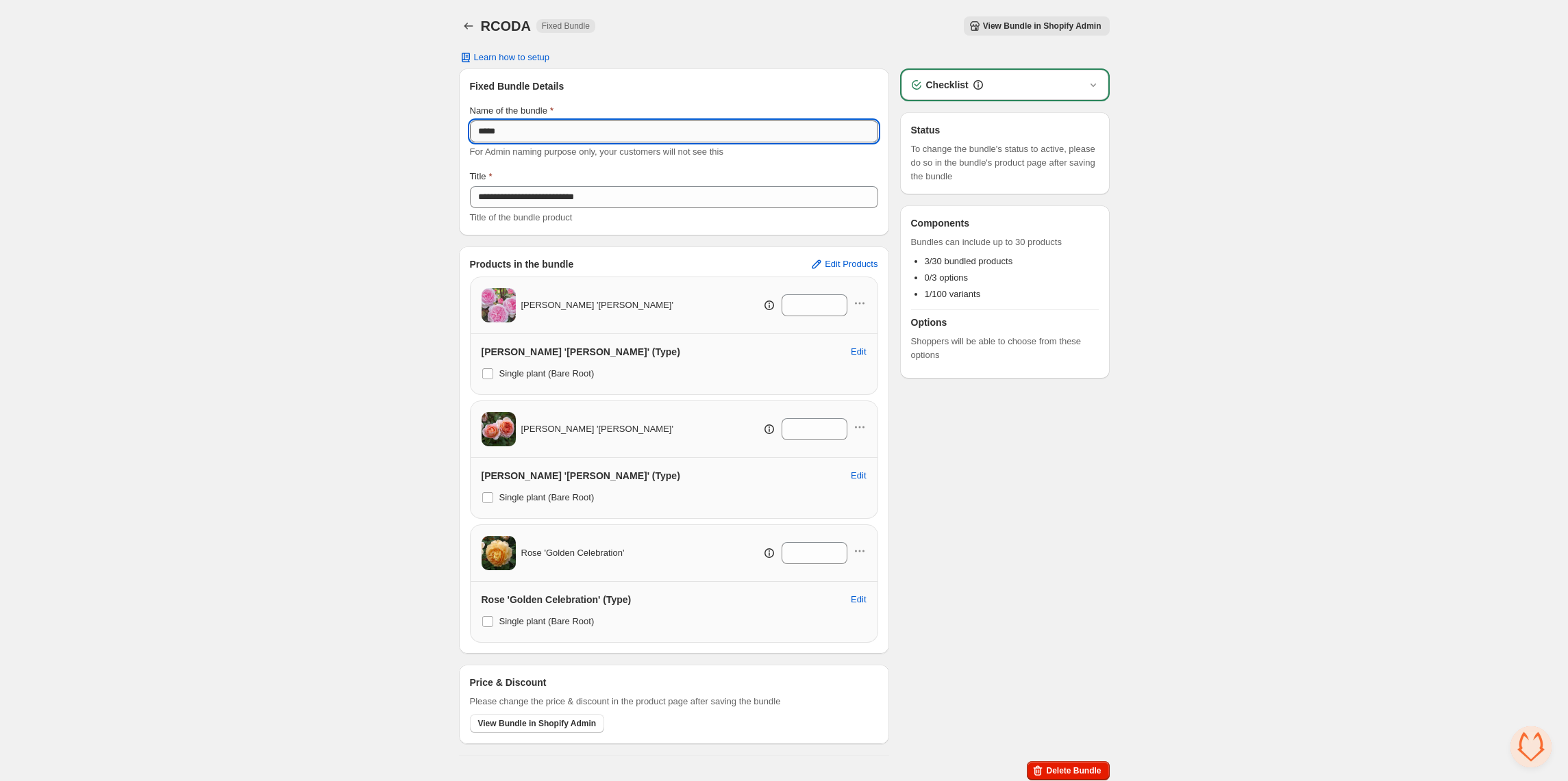
drag, startPoint x: 476, startPoint y: 126, endPoint x: 476, endPoint y: 138, distance: 12.0
click at [476, 126] on input "*****" at bounding box center [674, 131] width 409 height 22
type input "*******"
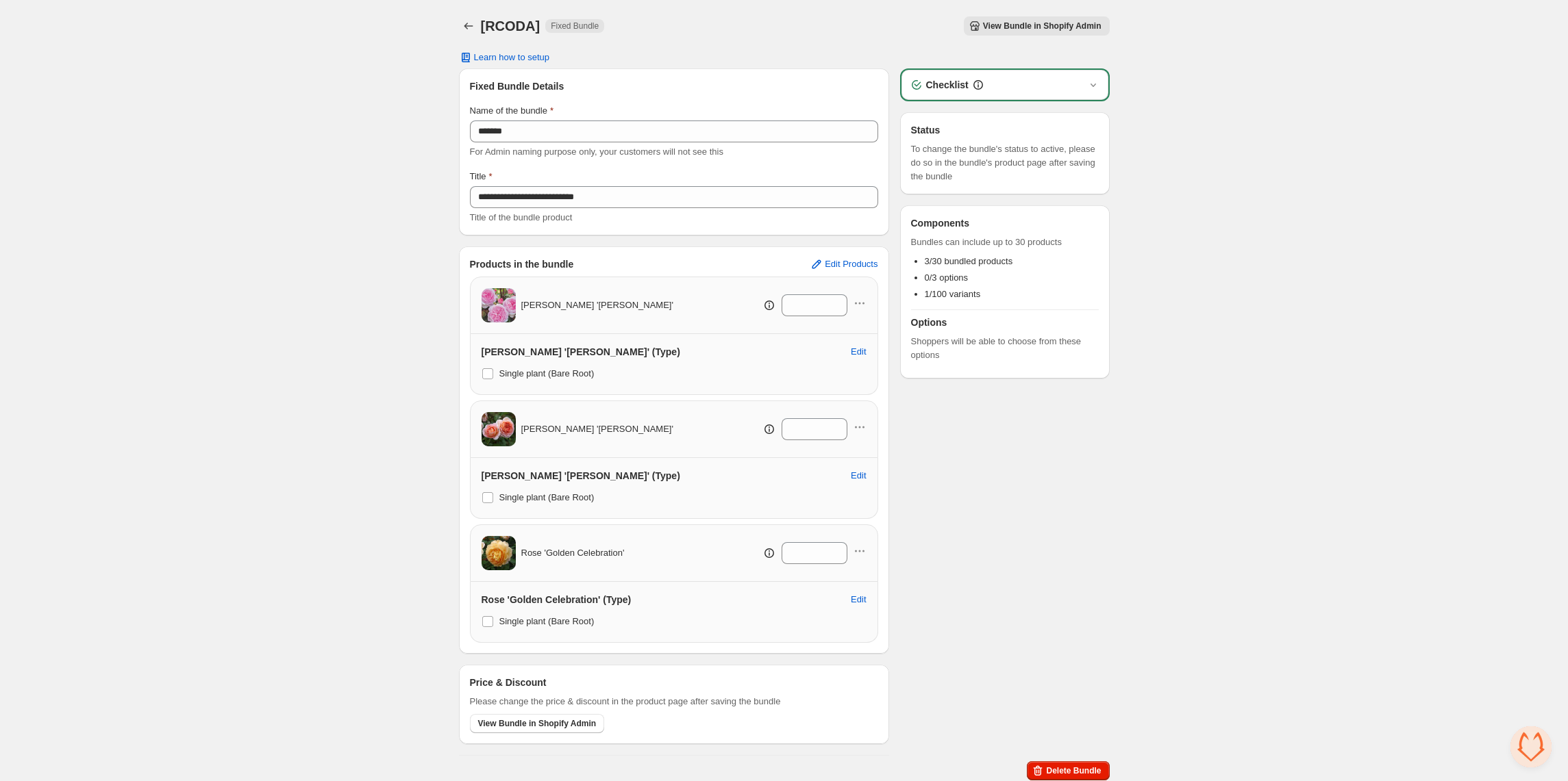
click at [1281, 259] on div "**********" at bounding box center [784, 393] width 1568 height 786
click at [461, 25] on button "Back" at bounding box center [468, 26] width 19 height 19
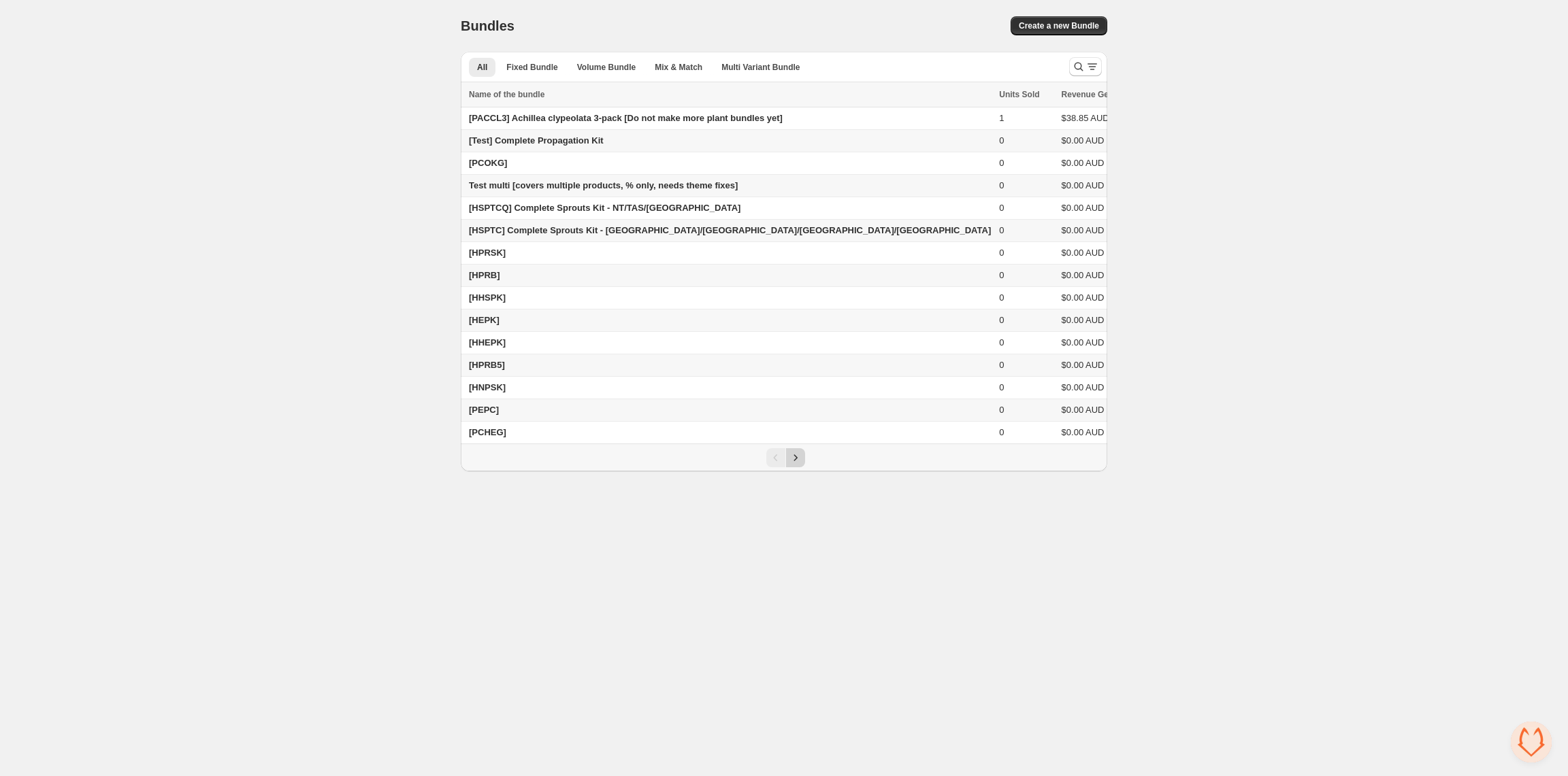
click at [795, 465] on icon "Next" at bounding box center [795, 457] width 13 height 13
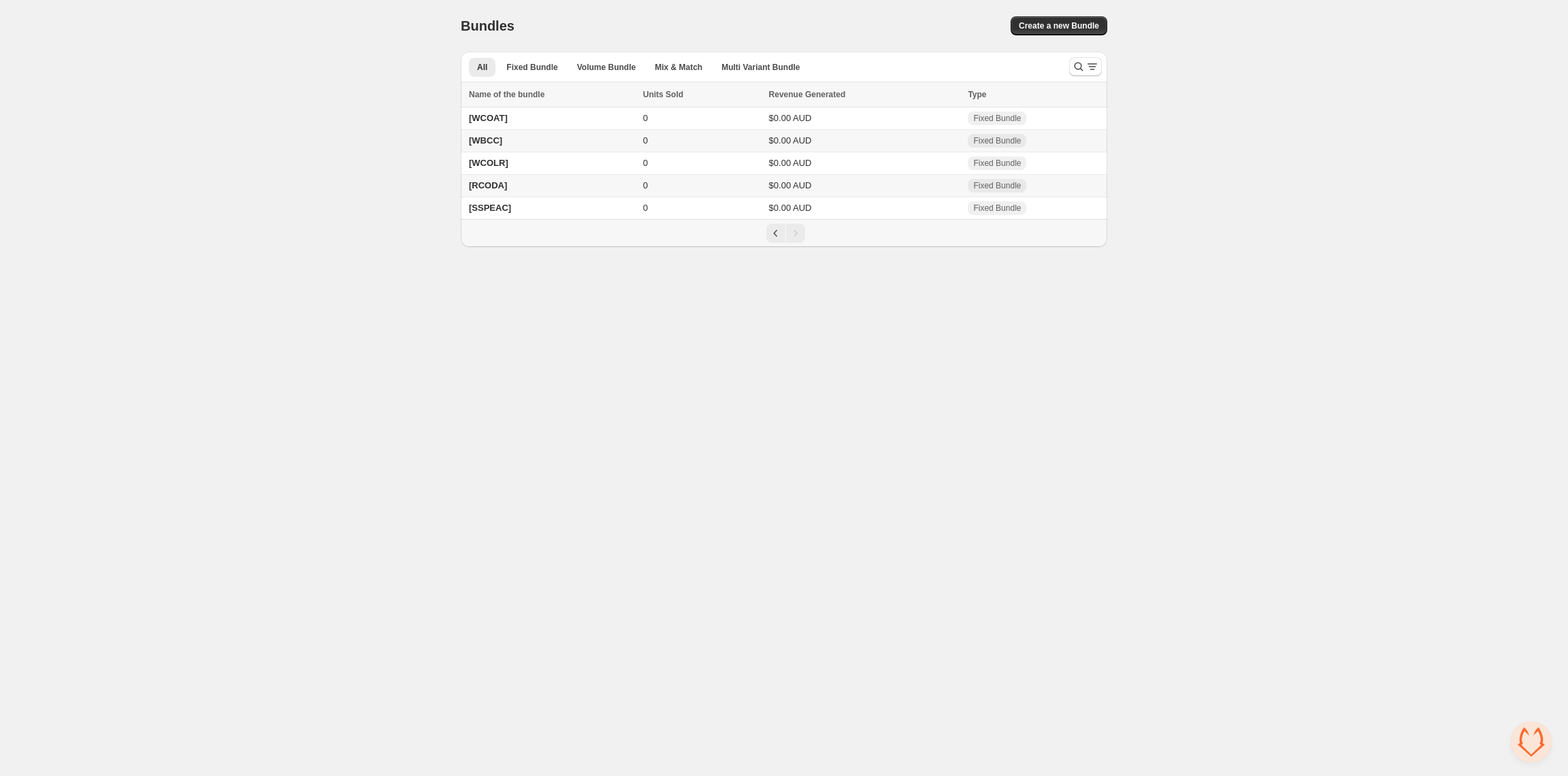
drag, startPoint x: 803, startPoint y: 468, endPoint x: 811, endPoint y: 466, distance: 8.2
click at [808, 468] on body "Home Bundles Analytics Plan and Billing Bundles. This page is ready Bundles Cre…" at bounding box center [784, 388] width 1568 height 776
